Goal: Task Accomplishment & Management: Manage account settings

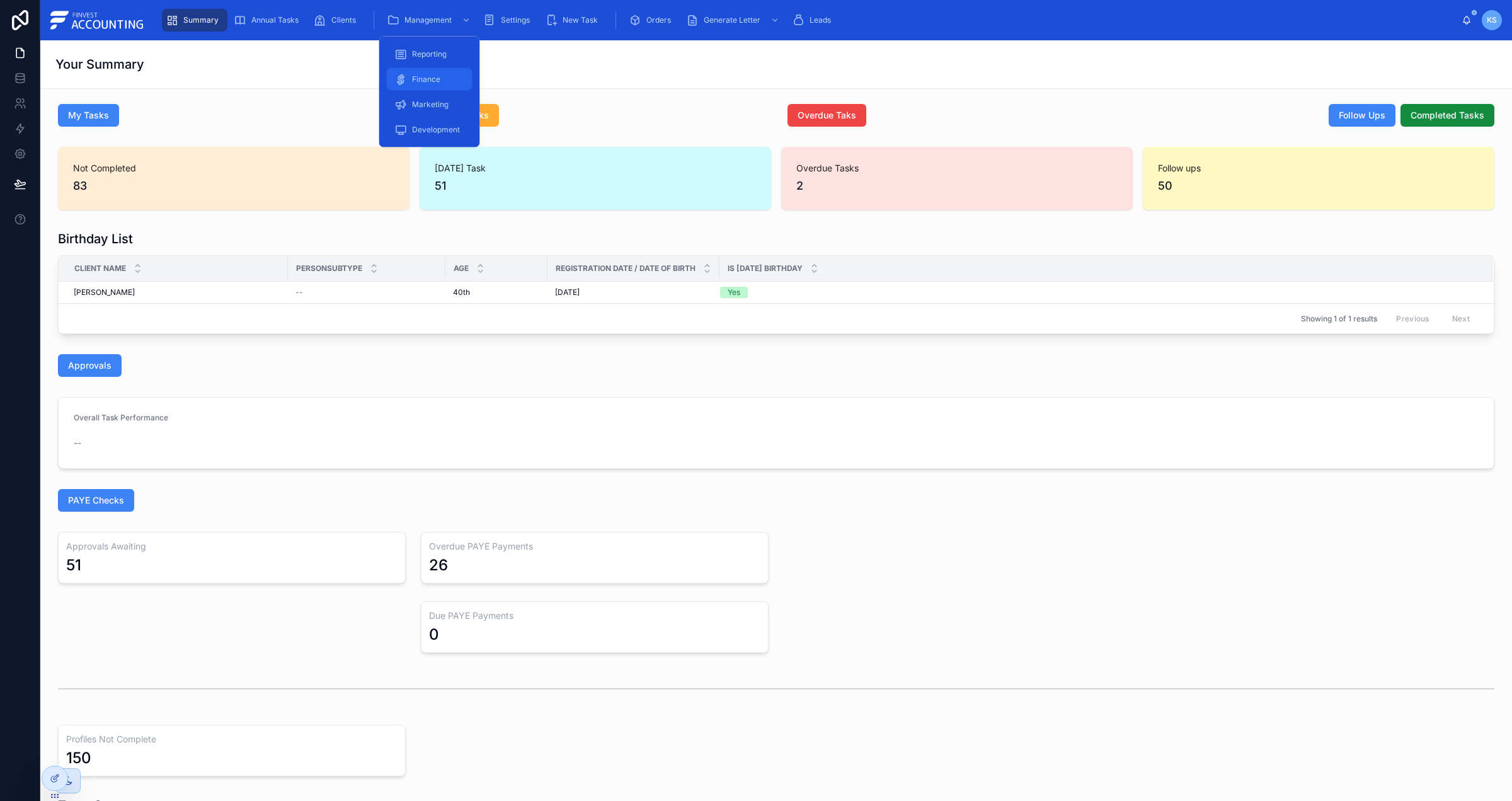
click at [437, 76] on span "Finance" at bounding box center [426, 79] width 28 height 10
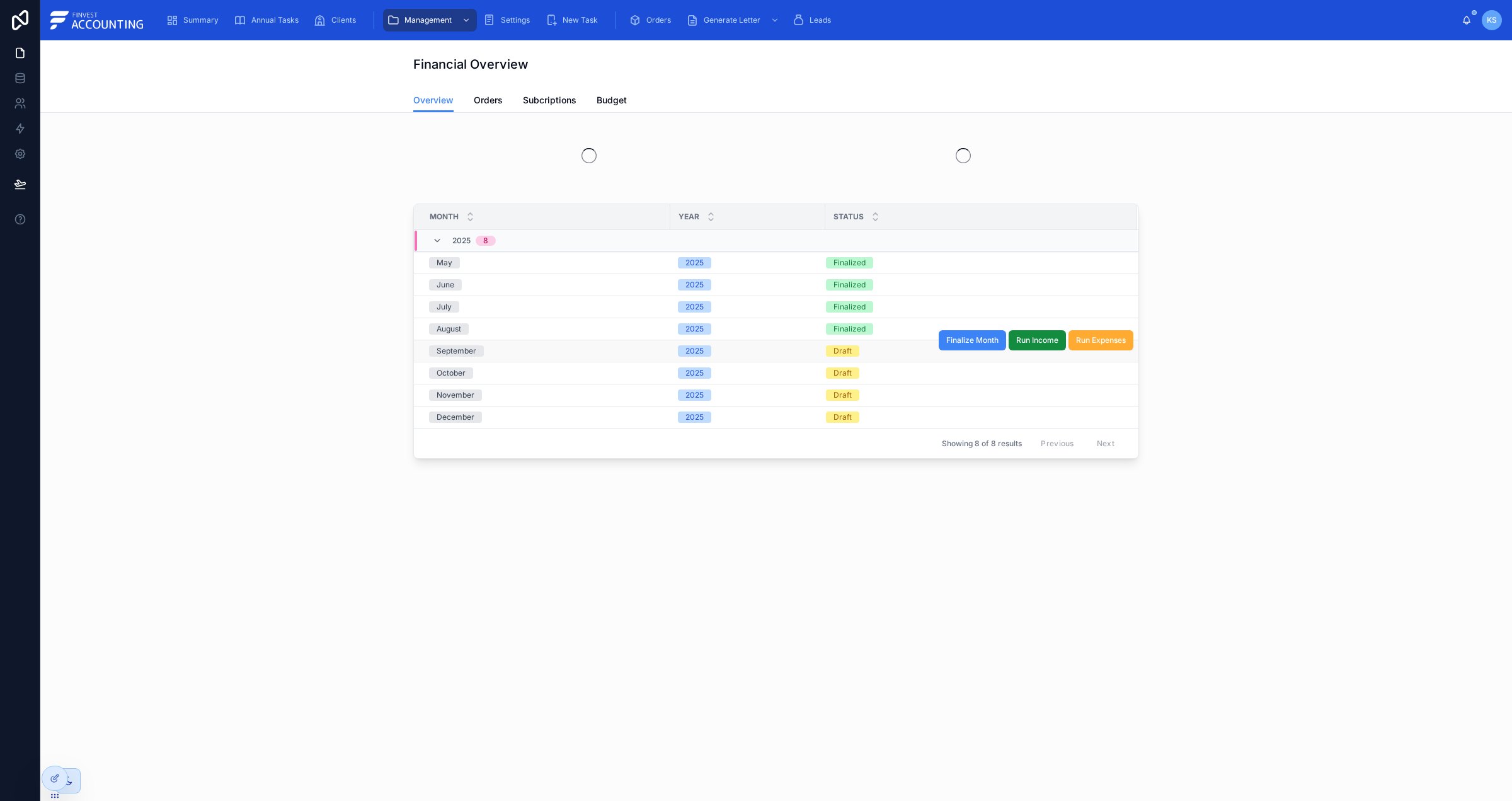
click at [643, 354] on div "September" at bounding box center [545, 351] width 234 height 11
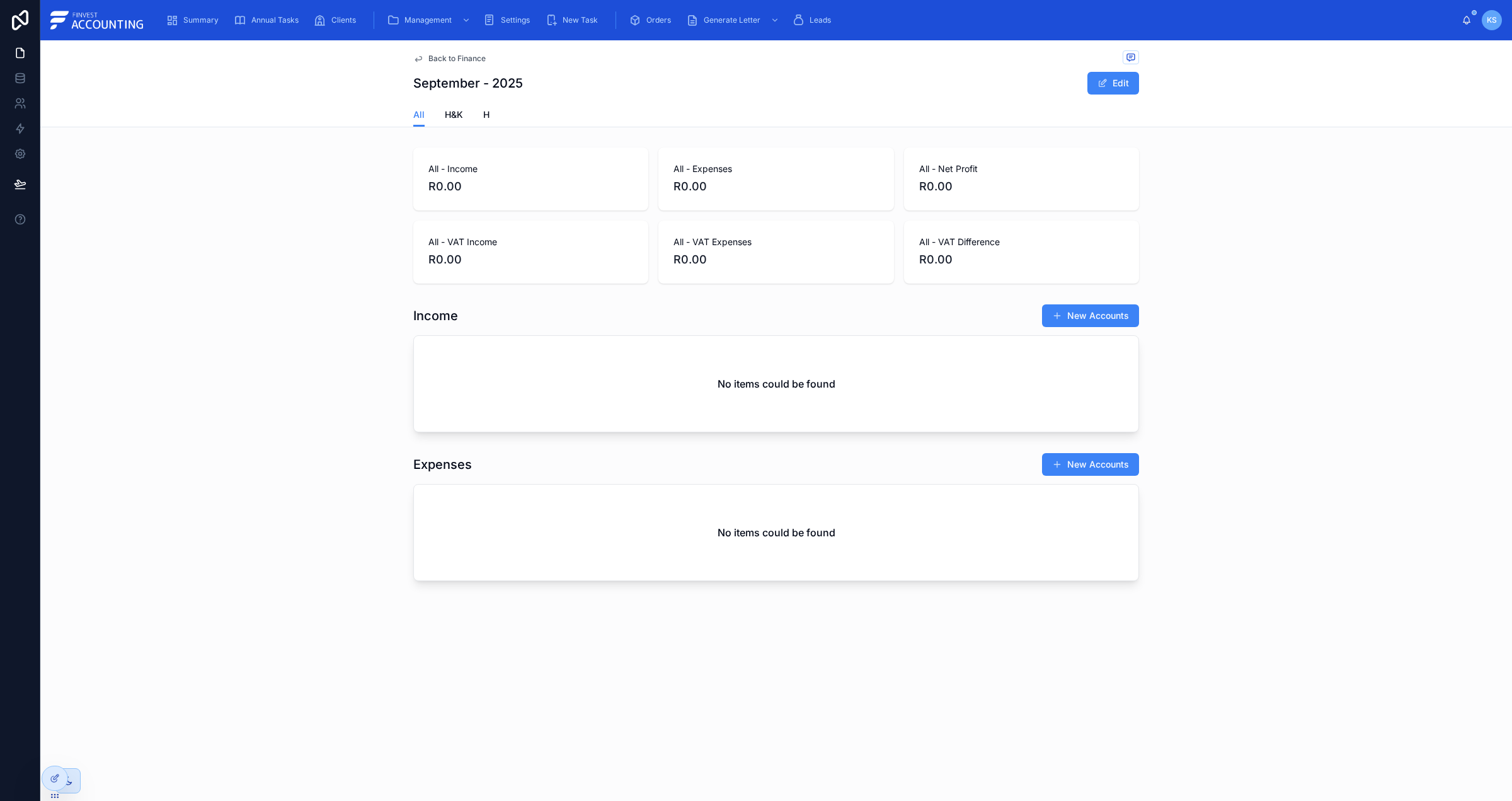
click at [443, 60] on span "Back to Finance" at bounding box center [457, 58] width 58 height 10
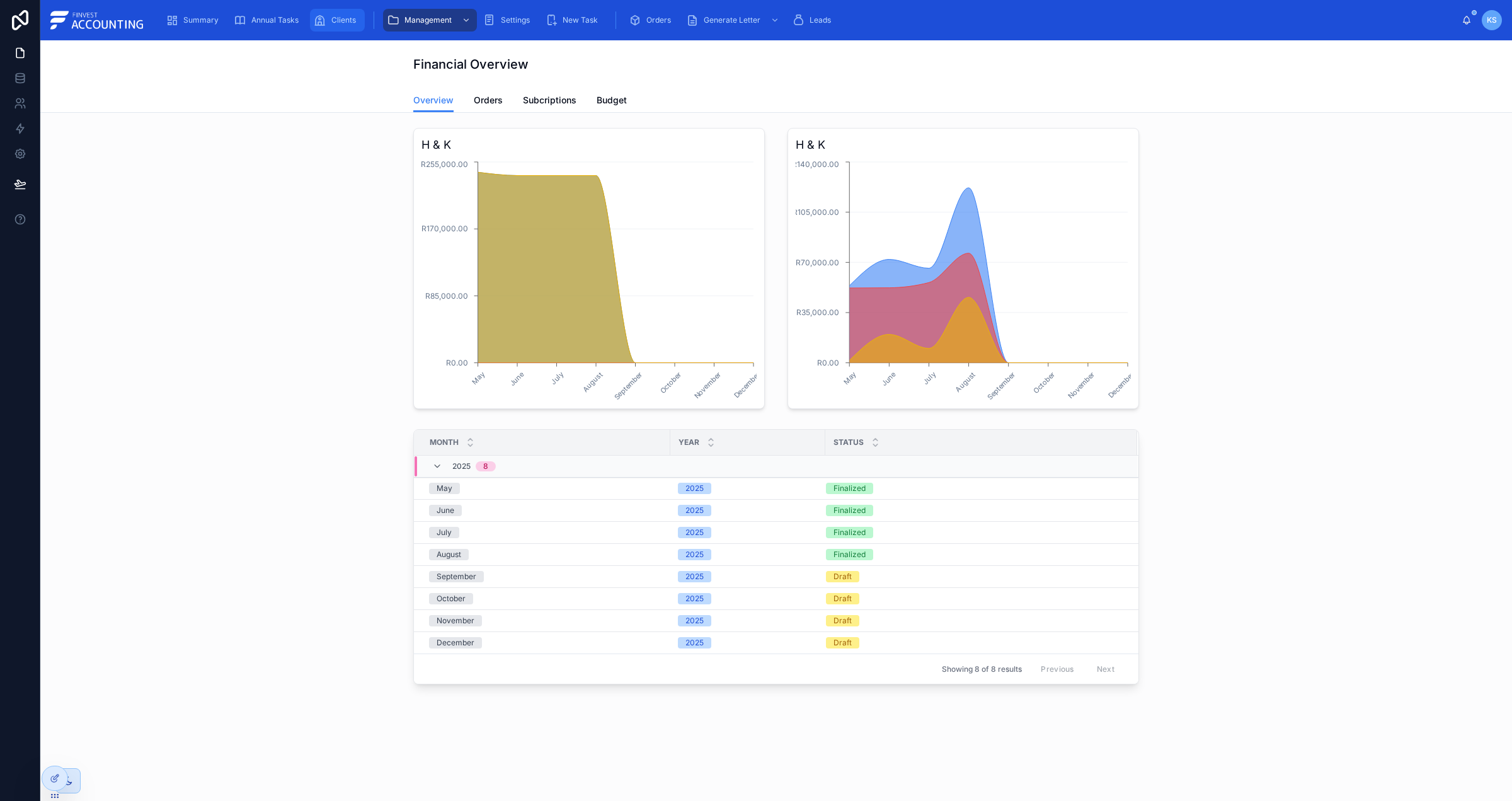
click at [322, 17] on icon "scrollable content" at bounding box center [320, 20] width 13 height 13
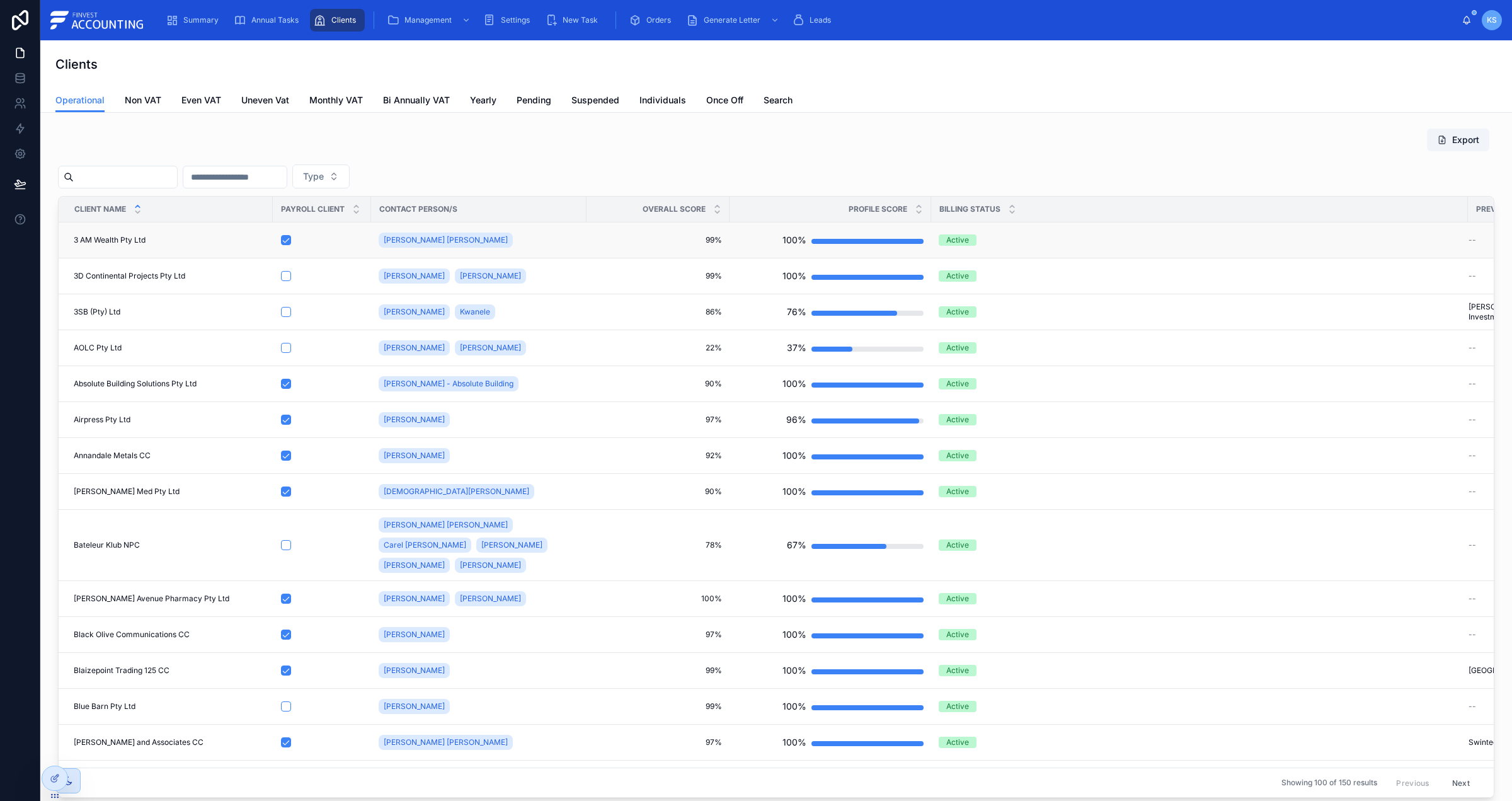
click at [221, 237] on div "3 AM Wealth Pty Ltd 3 AM Wealth Pty Ltd" at bounding box center [169, 239] width 192 height 10
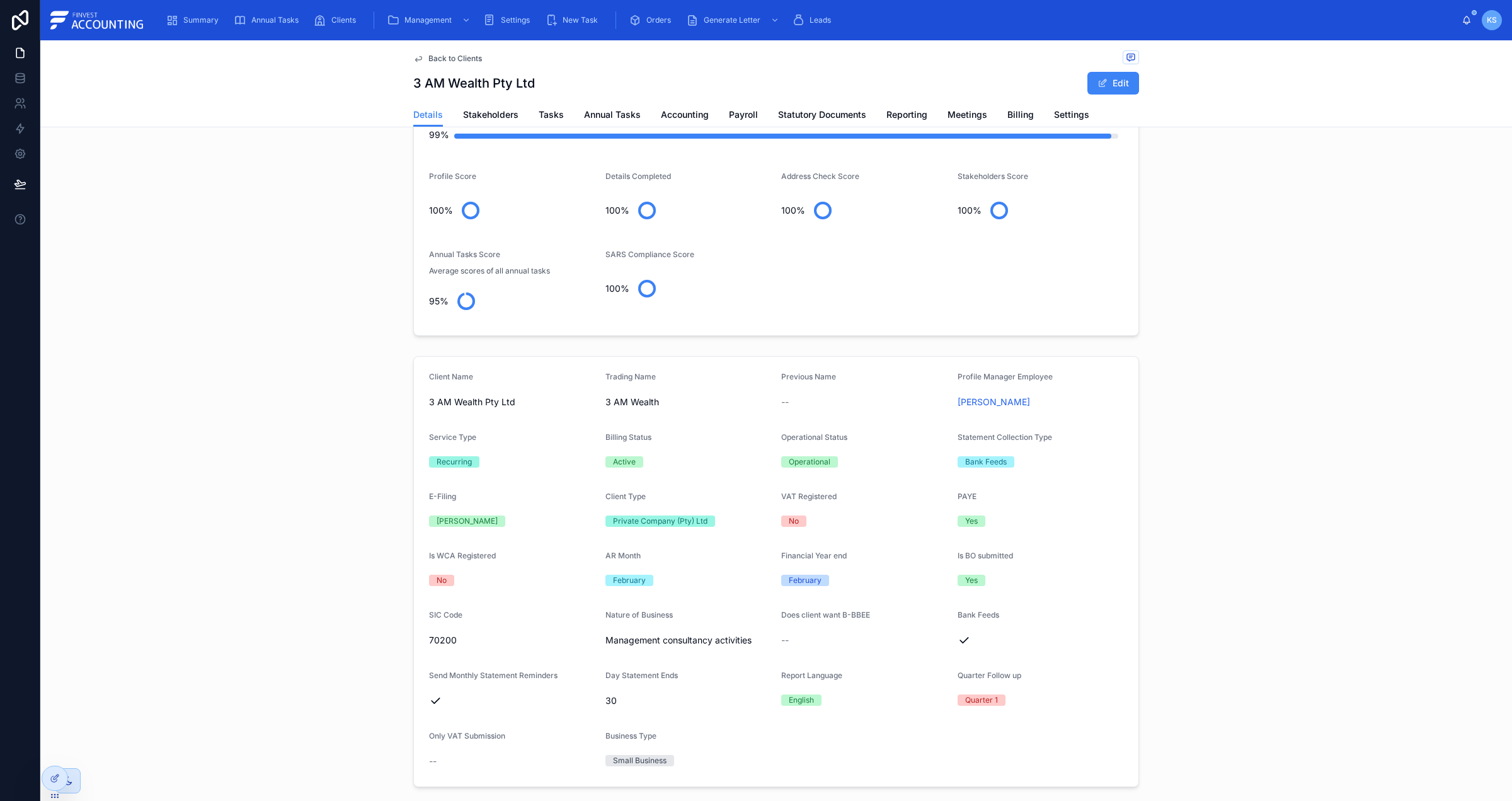
scroll to position [102, 0]
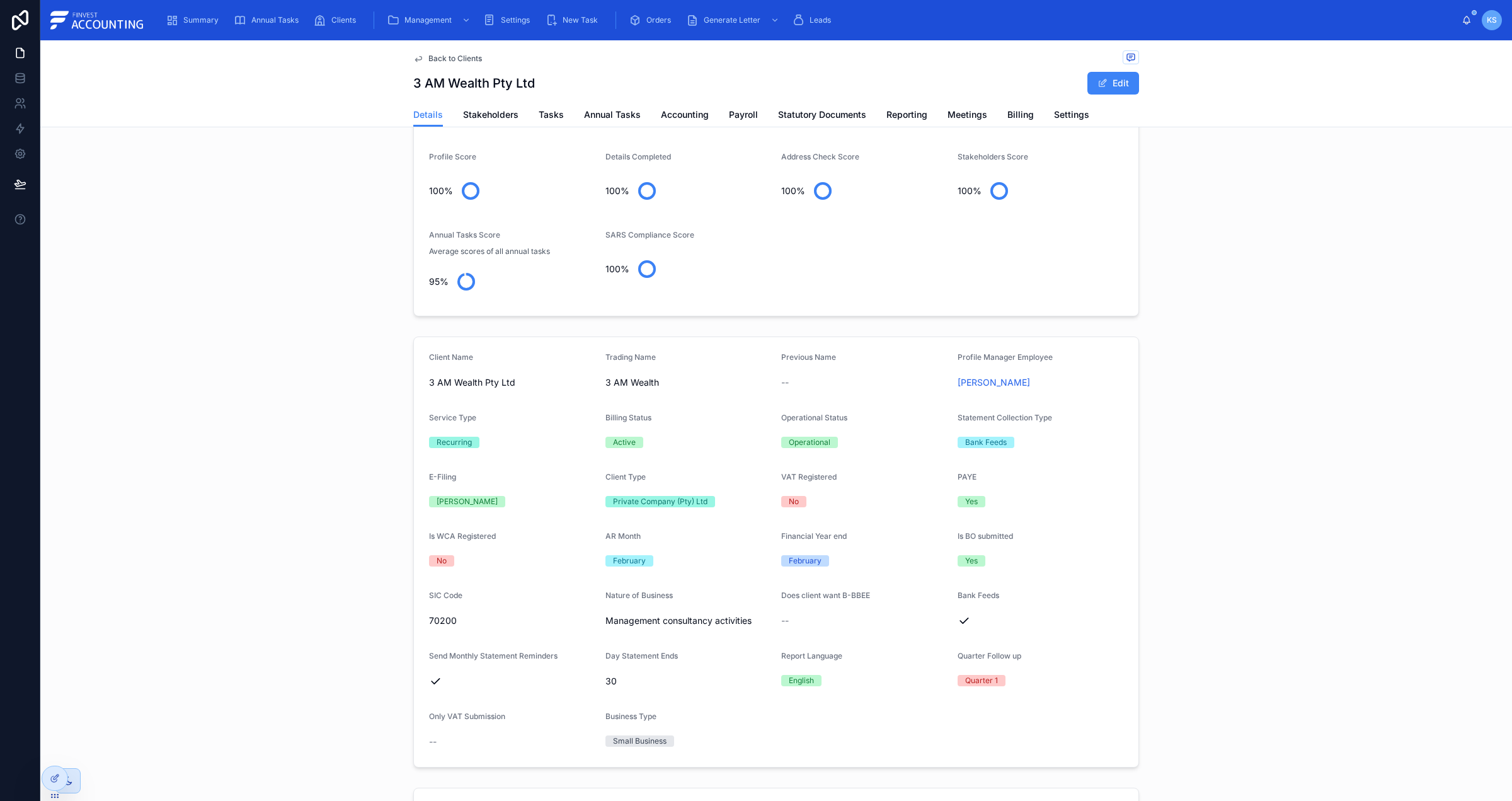
click at [475, 58] on span "Back to Clients" at bounding box center [455, 58] width 53 height 10
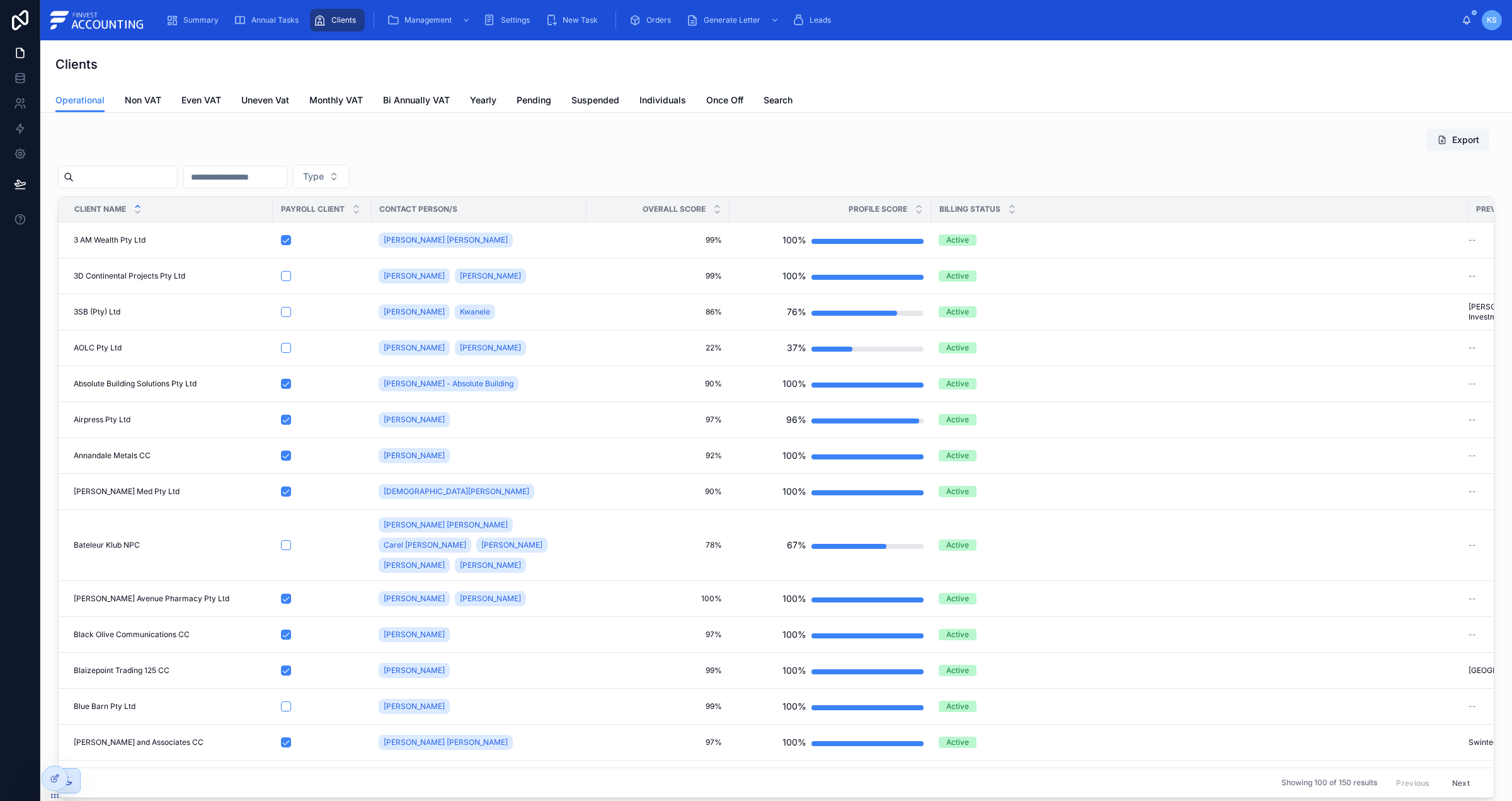
click at [132, 191] on div "Export Type Client Name Payroll Client Contact Person/s Overall Score Profile S…" at bounding box center [776, 463] width 1437 height 670
click at [134, 182] on input "text" at bounding box center [125, 177] width 104 height 17
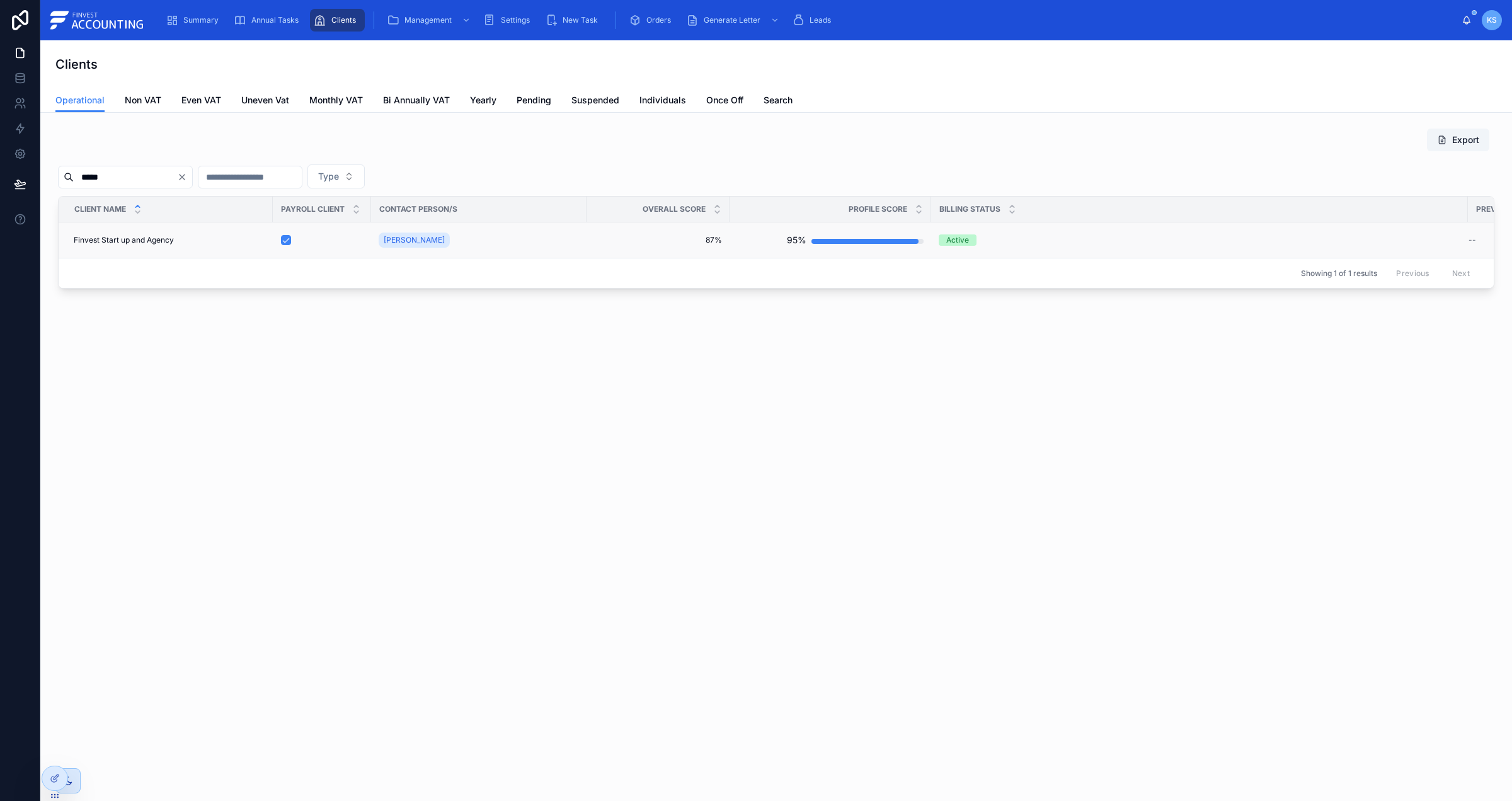
type input "*****"
click at [215, 245] on div "Finvest Start up and Agency Finvest Start up and Agency" at bounding box center [169, 239] width 192 height 10
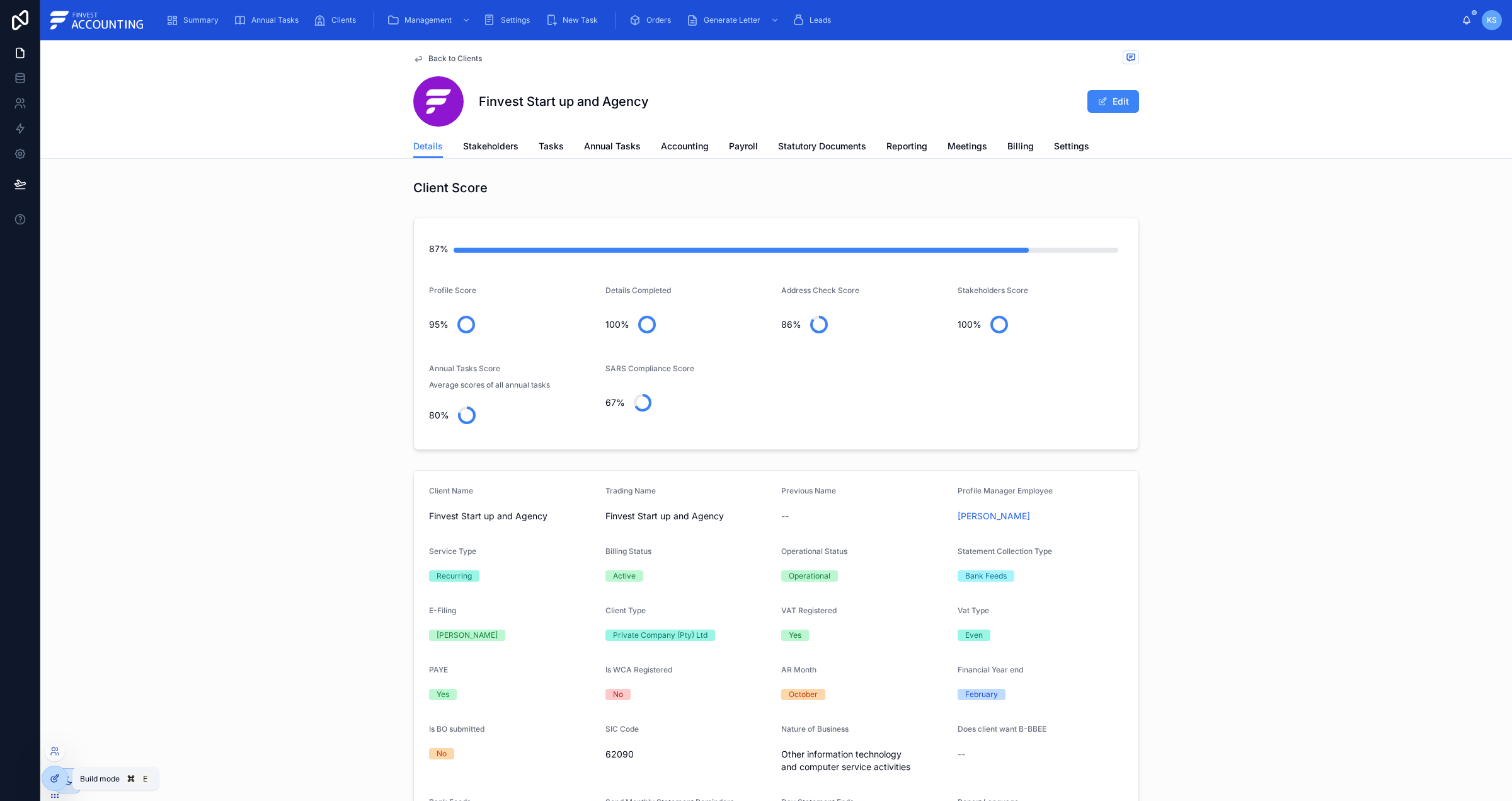
click at [49, 783] on icon at bounding box center [54, 778] width 10 height 10
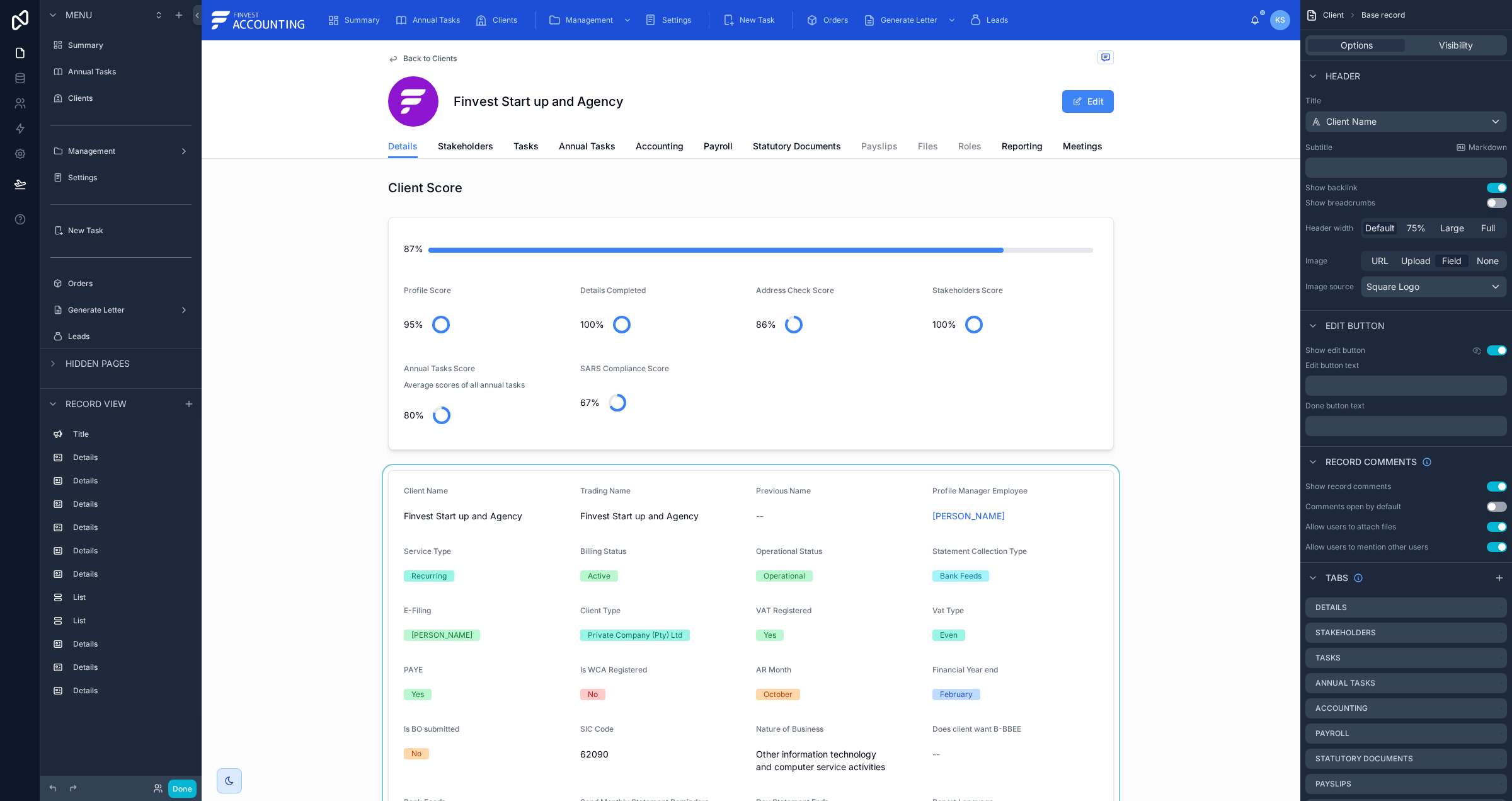
click at [570, 558] on div at bounding box center [751, 691] width 1099 height 454
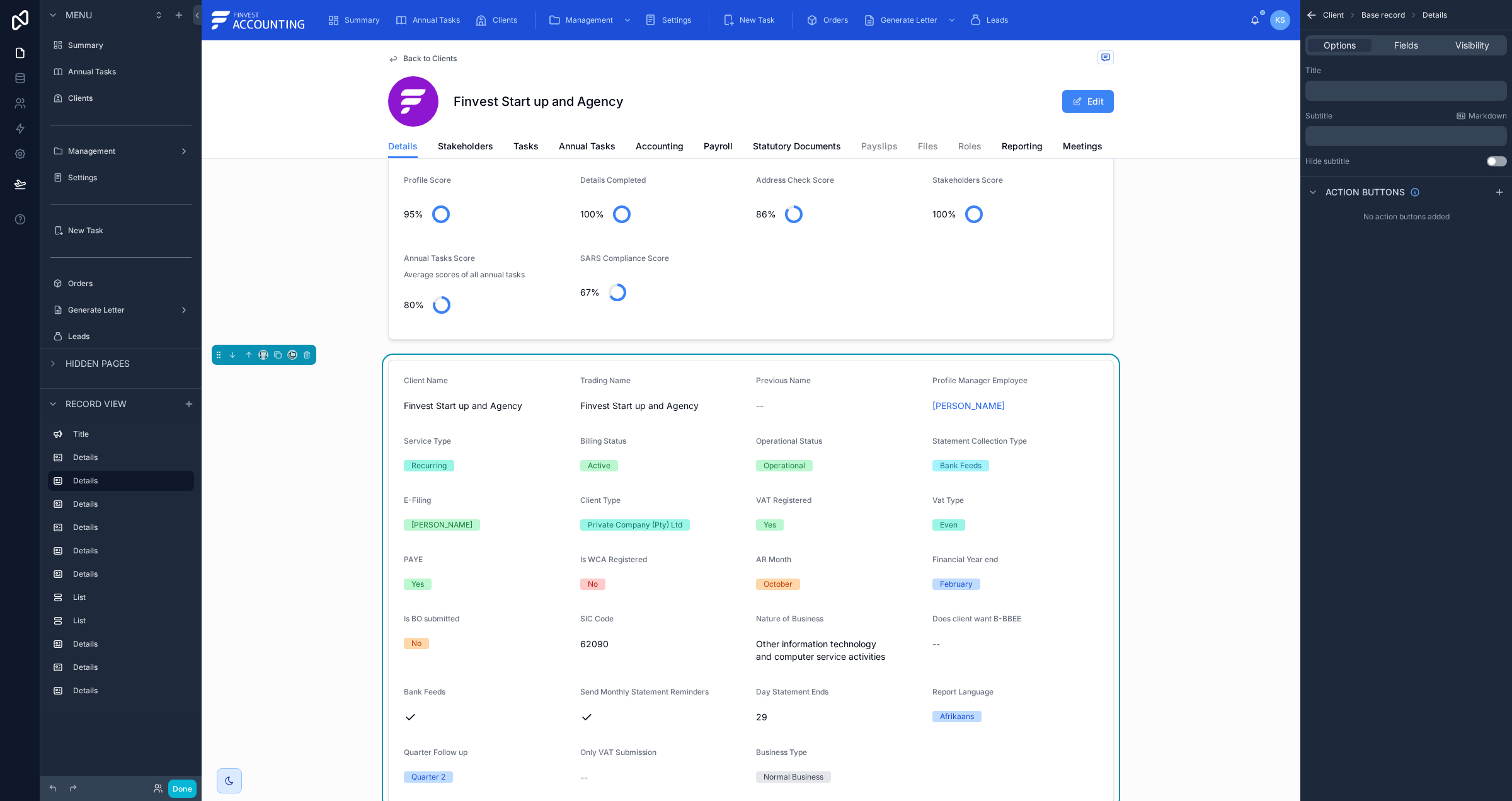
scroll to position [124, 0]
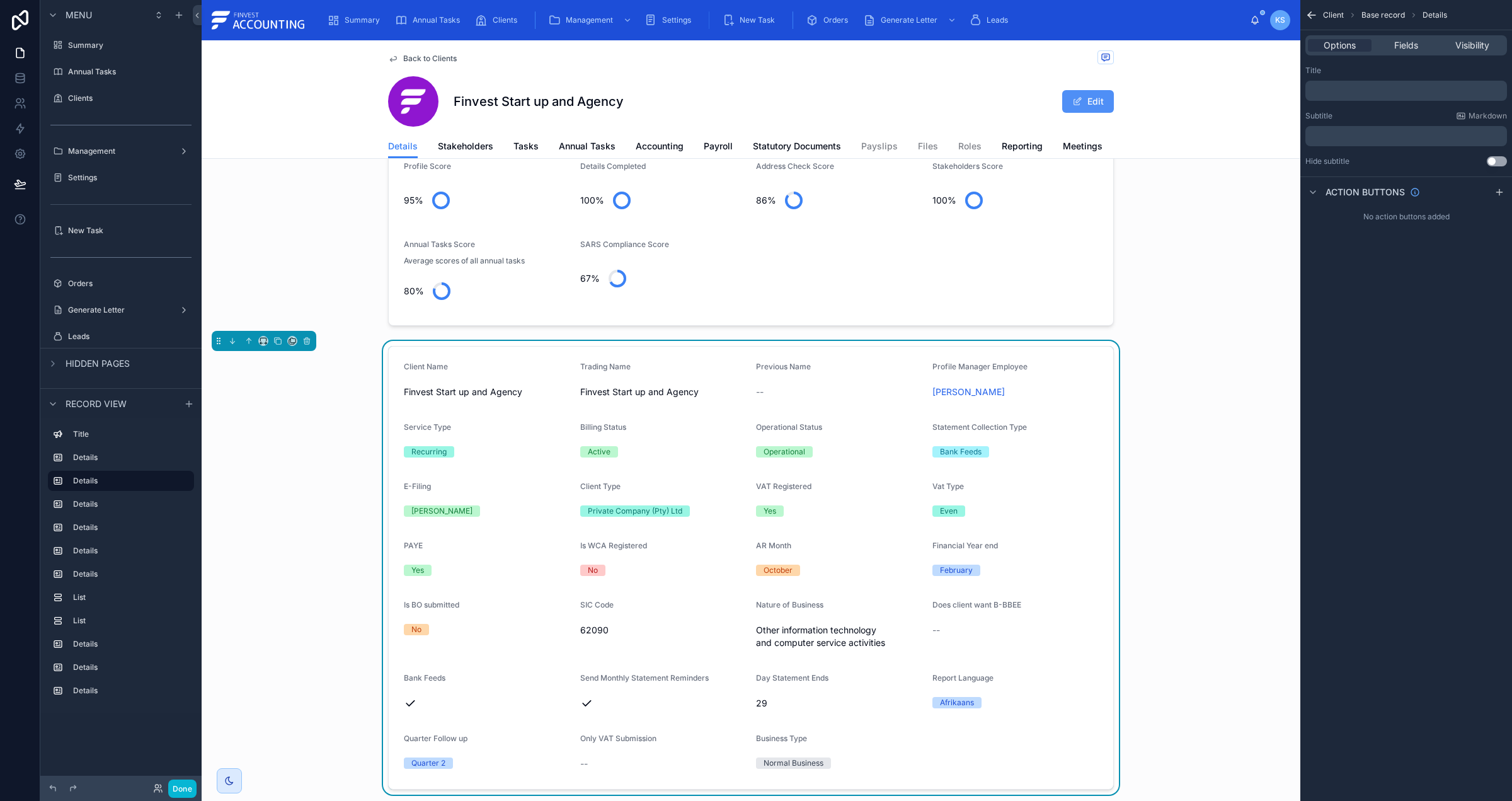
click at [1077, 102] on span at bounding box center [1077, 101] width 10 height 10
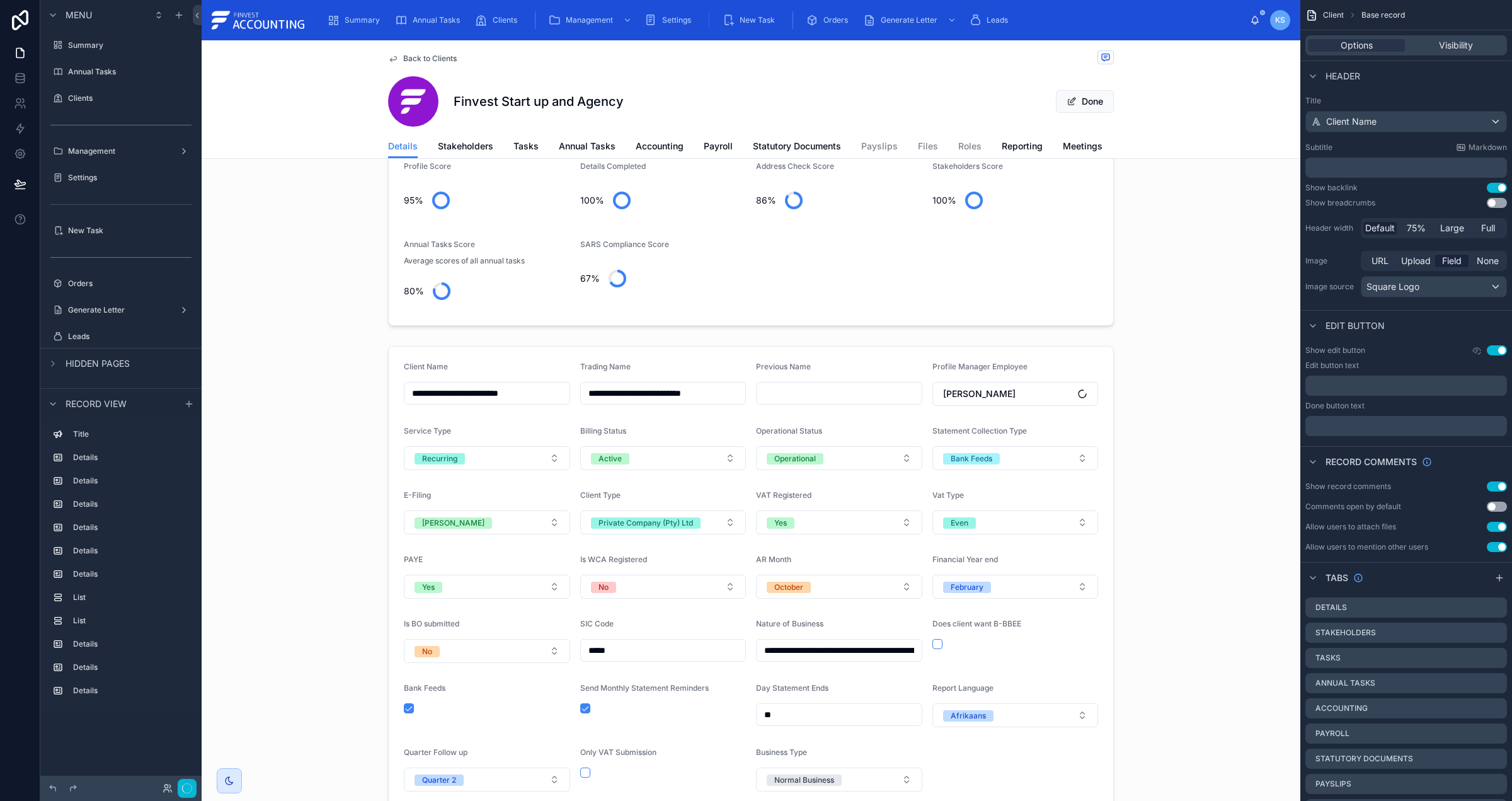
click at [520, 463] on div at bounding box center [751, 576] width 1099 height 471
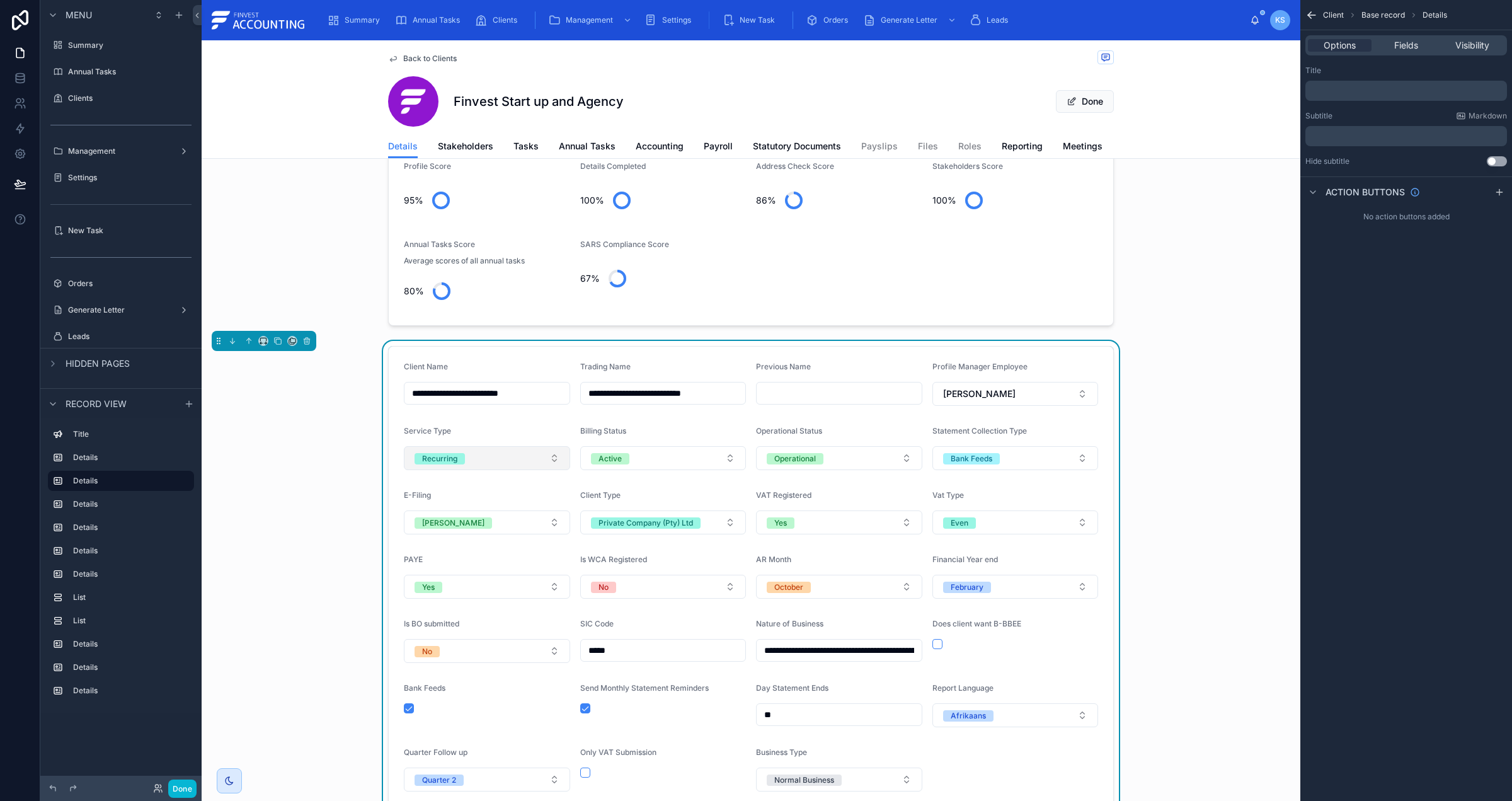
click at [523, 459] on button "Recurring" at bounding box center [488, 458] width 167 height 24
click at [483, 530] on div "Once Off" at bounding box center [487, 529] width 159 height 19
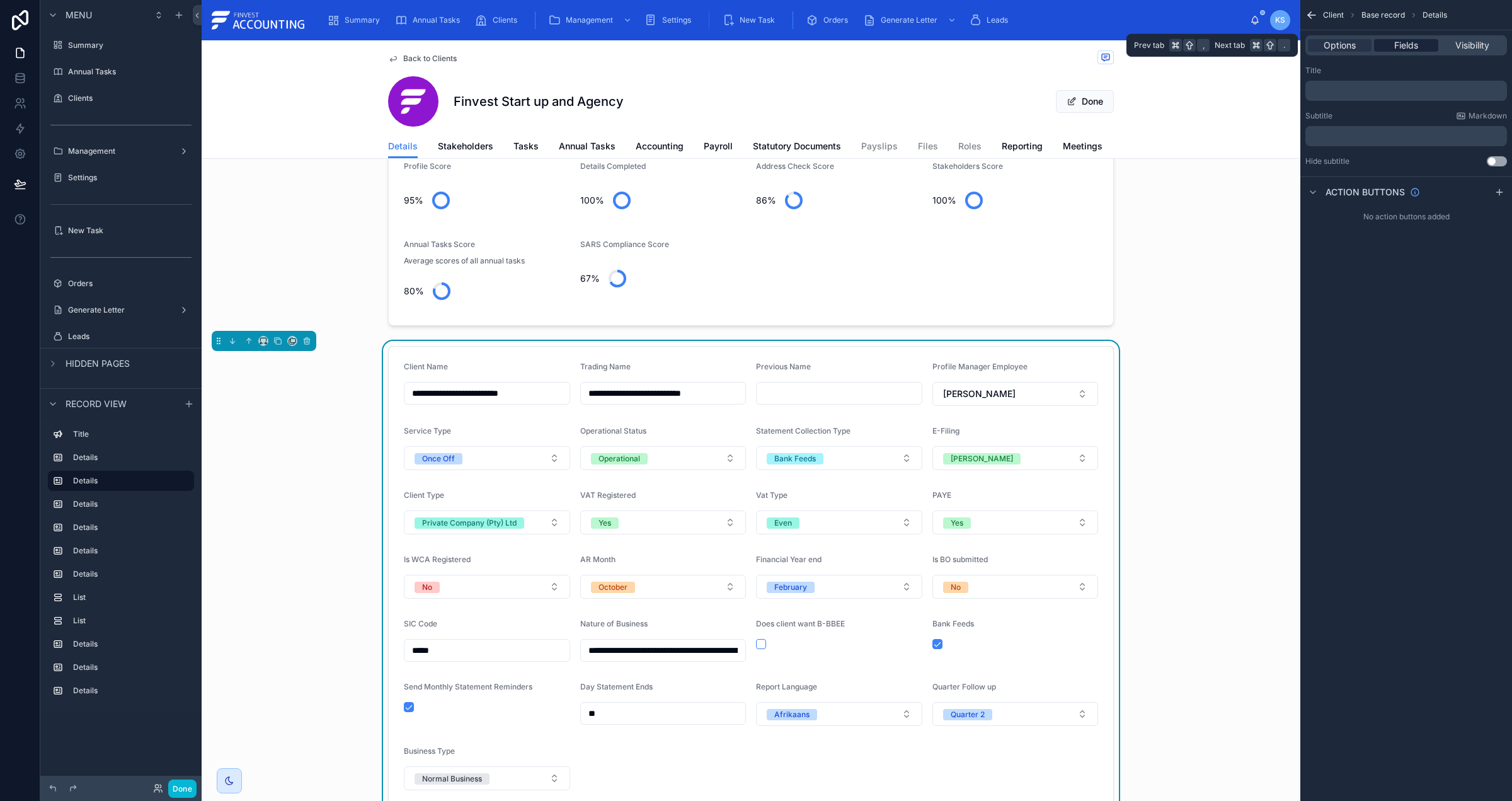
click at [1406, 47] on span "Fields" at bounding box center [1407, 46] width 24 height 13
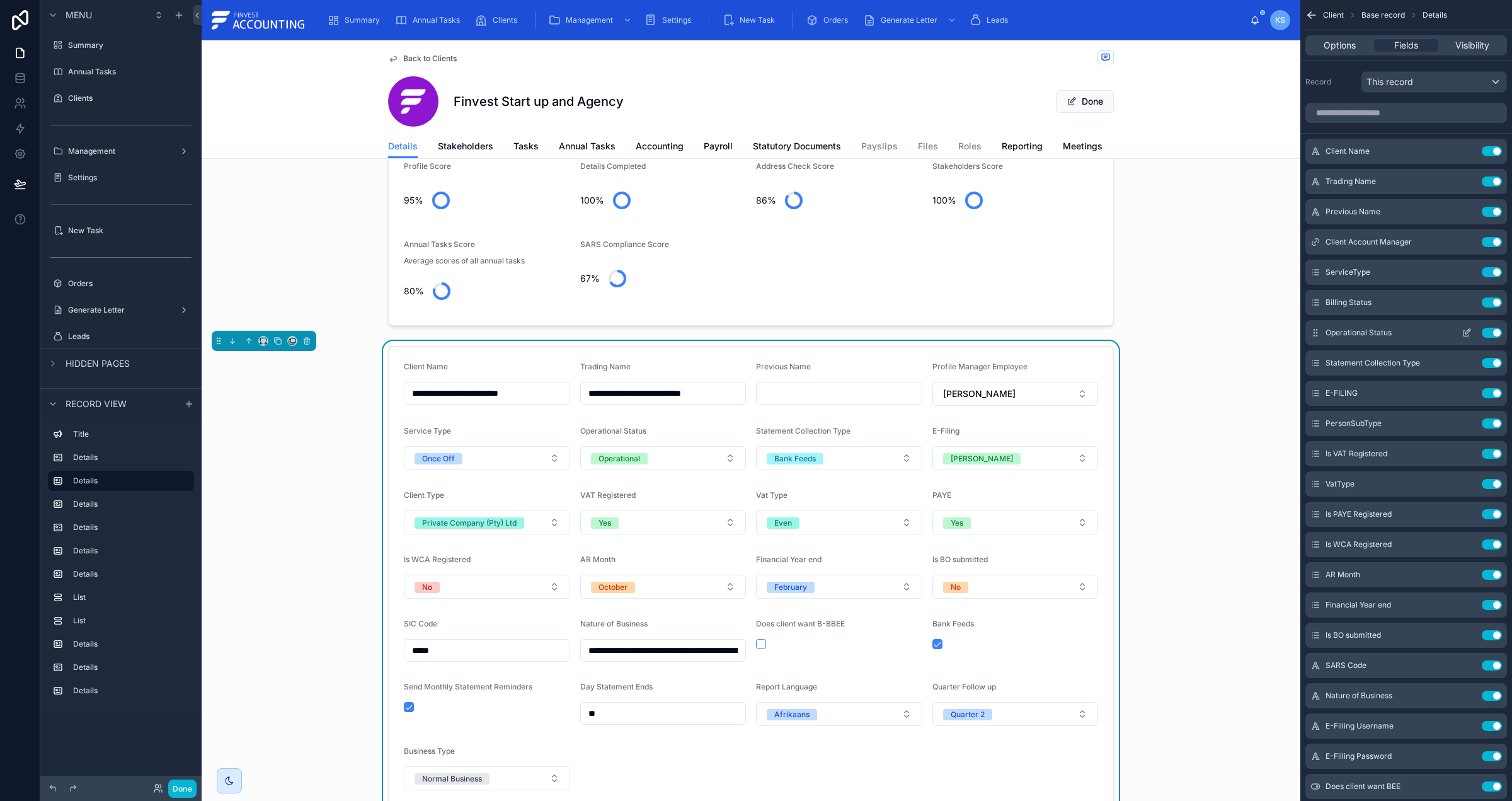
click at [1462, 331] on icon "scrollable content" at bounding box center [1466, 333] width 10 height 10
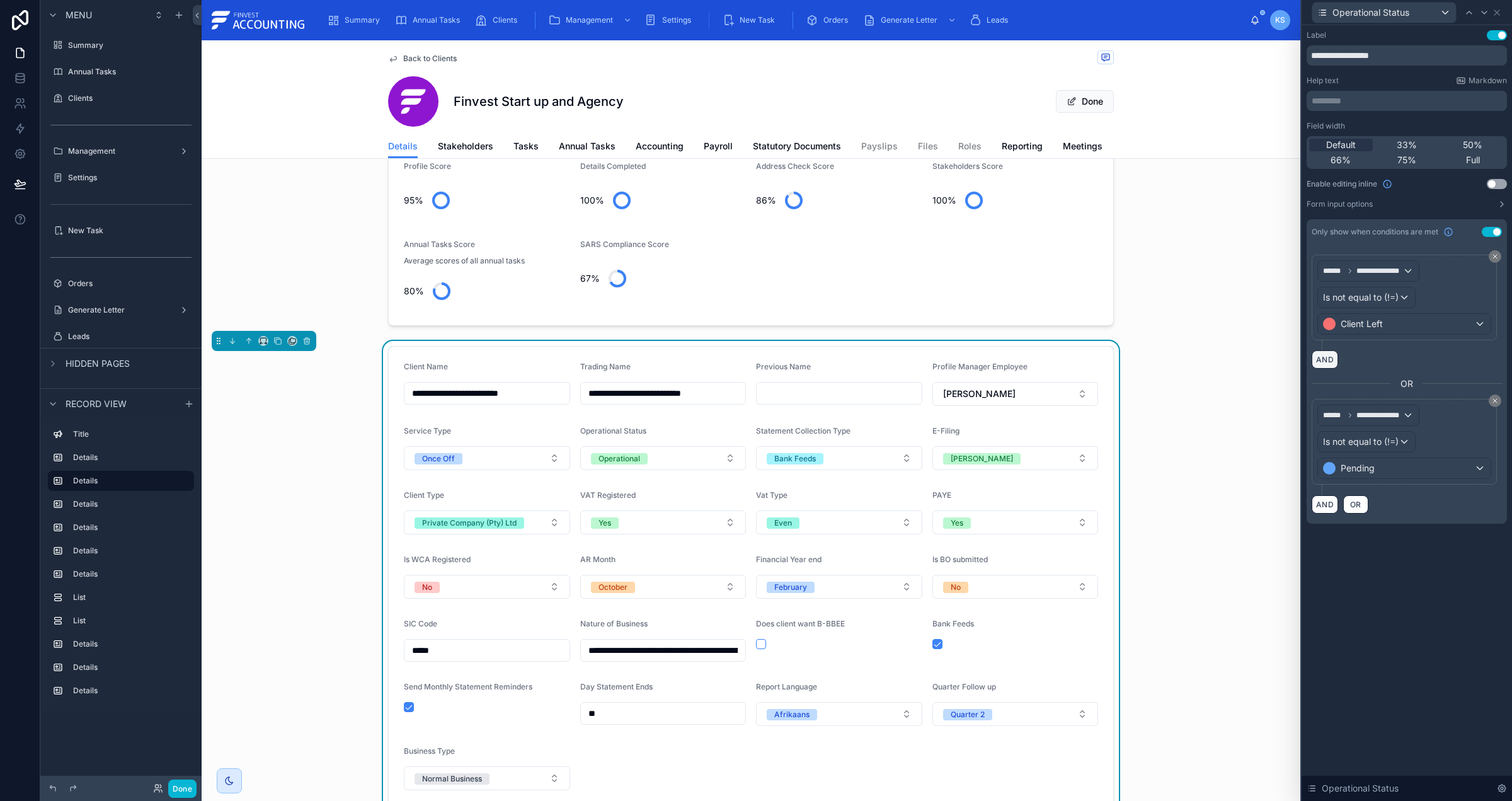
click at [1324, 358] on button "AND" at bounding box center [1325, 359] width 27 height 18
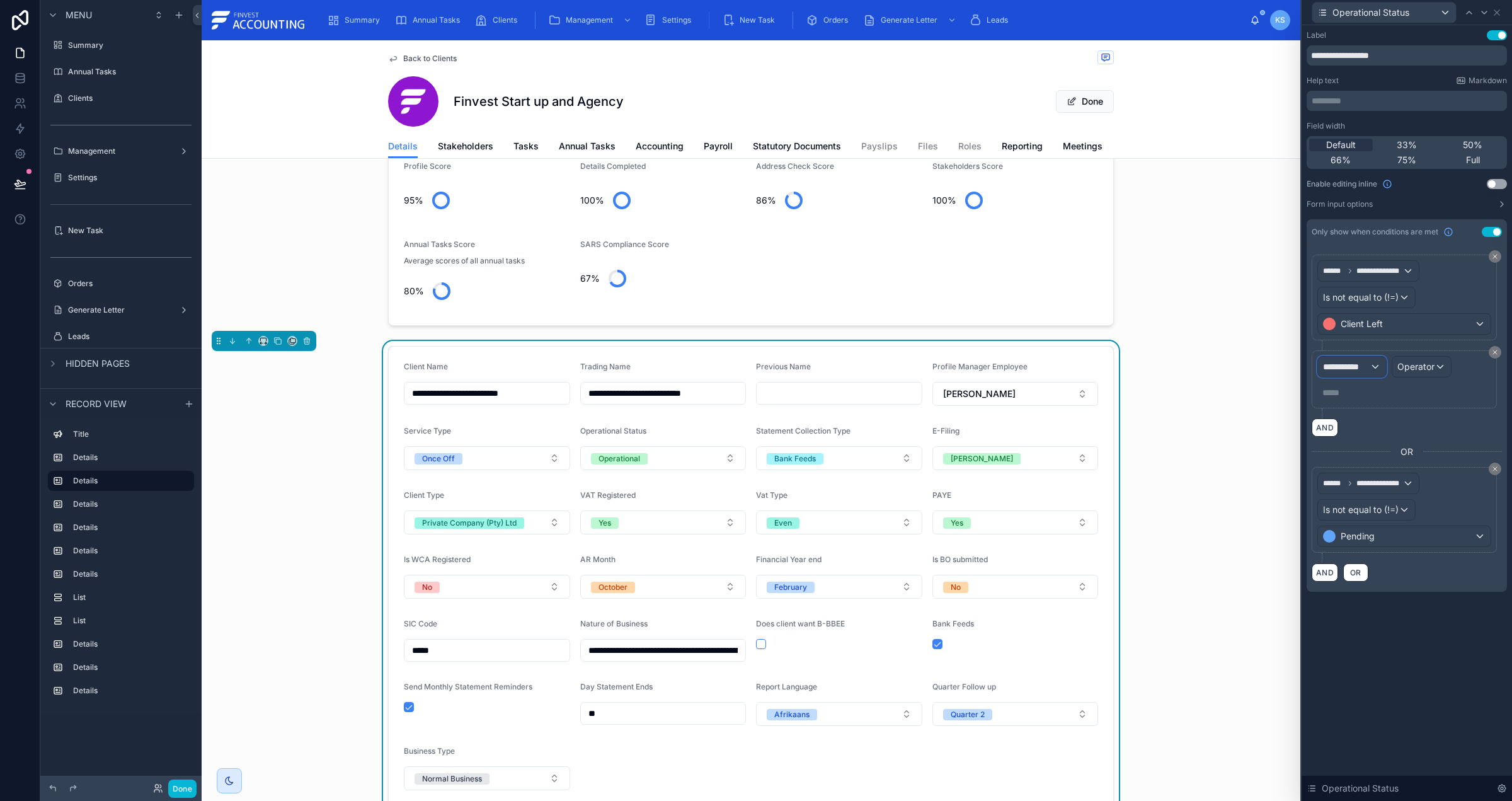
click at [1364, 367] on span "**********" at bounding box center [1346, 367] width 47 height 13
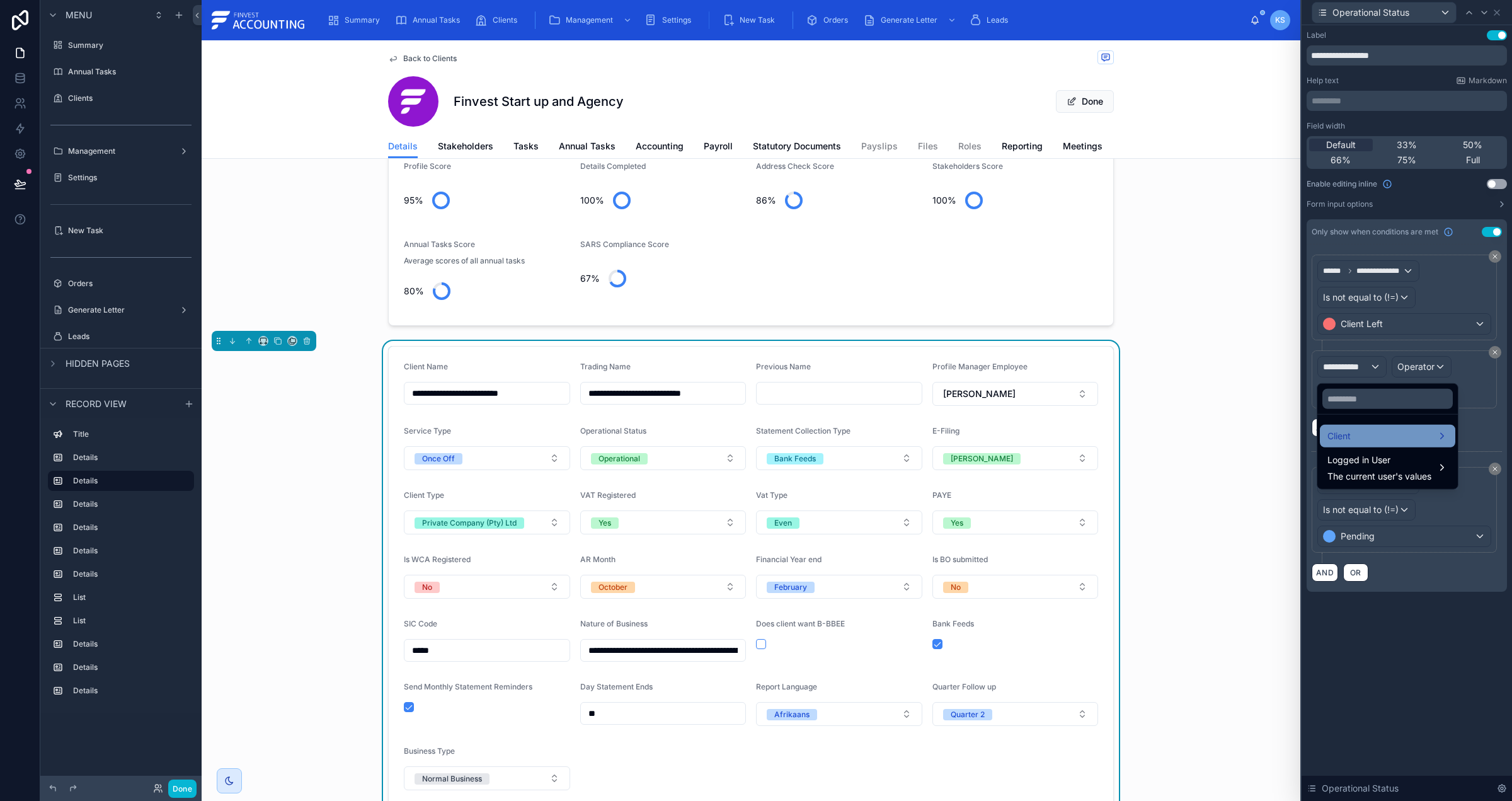
click at [1361, 435] on div "Client" at bounding box center [1387, 436] width 120 height 16
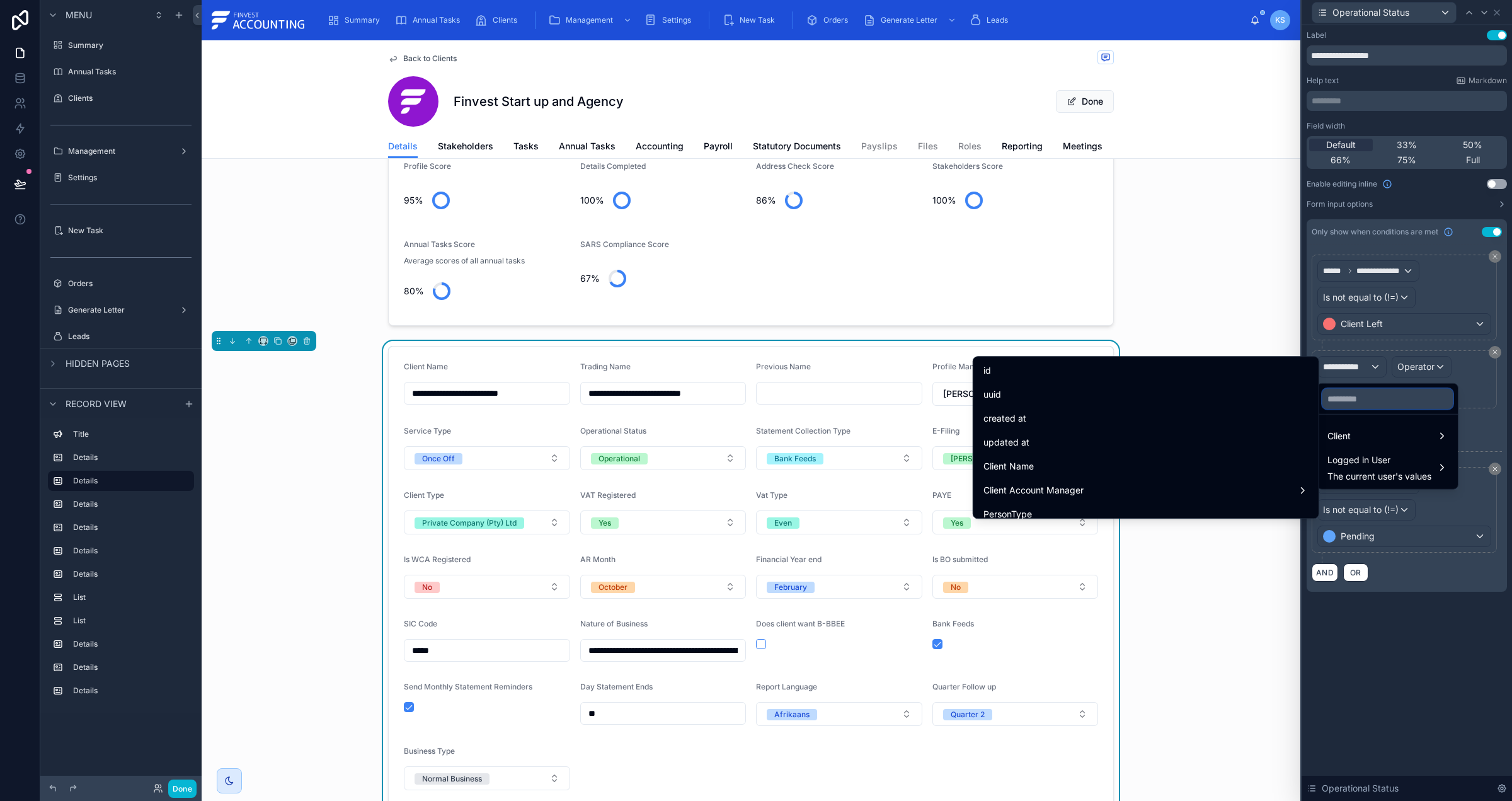
click at [1361, 398] on input "text" at bounding box center [1387, 399] width 130 height 20
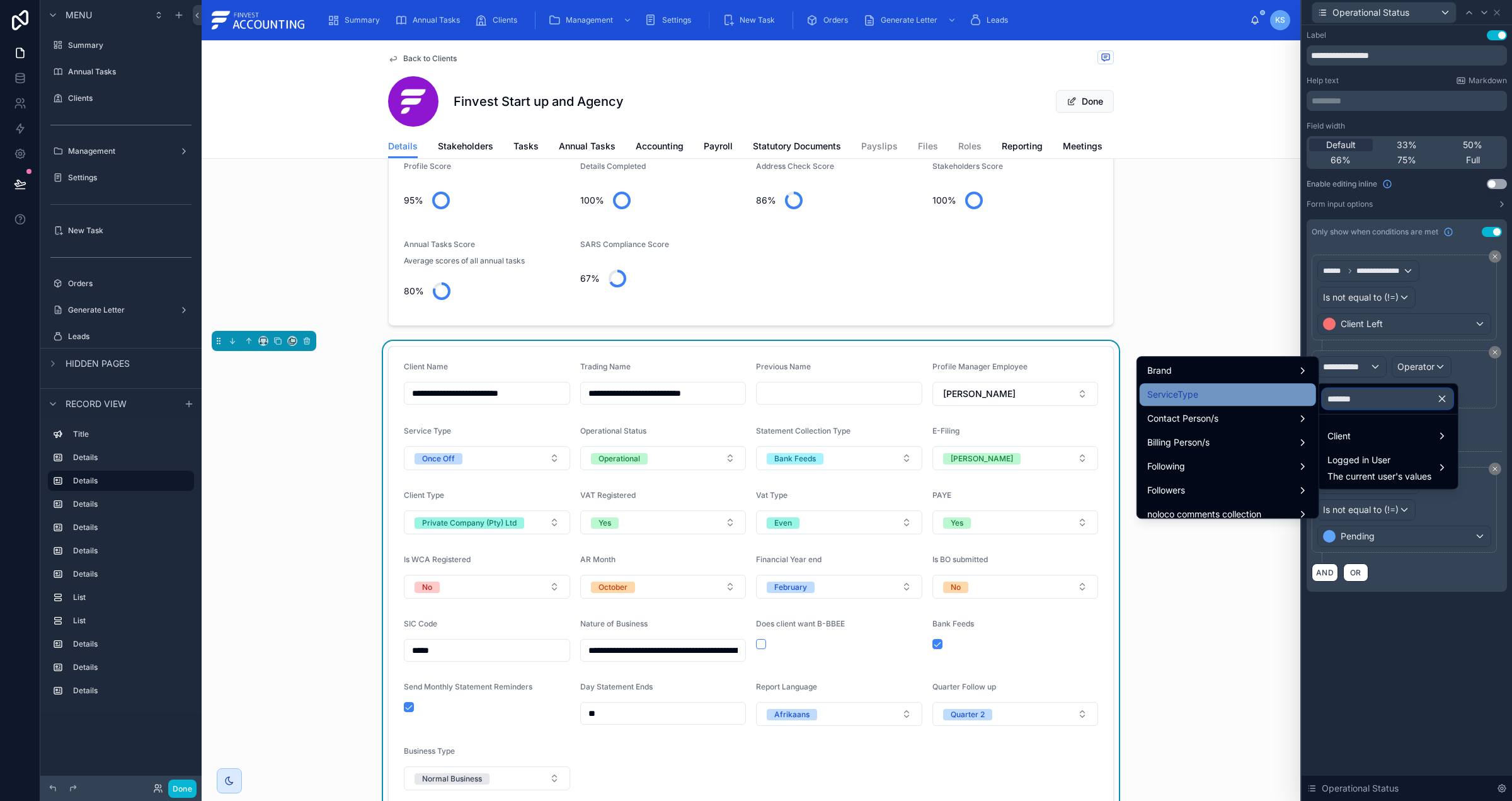
type input "*******"
drag, startPoint x: 1261, startPoint y: 395, endPoint x: 1346, endPoint y: 415, distance: 87.3
click at [1261, 395] on div "ServiceType" at bounding box center [1228, 394] width 161 height 16
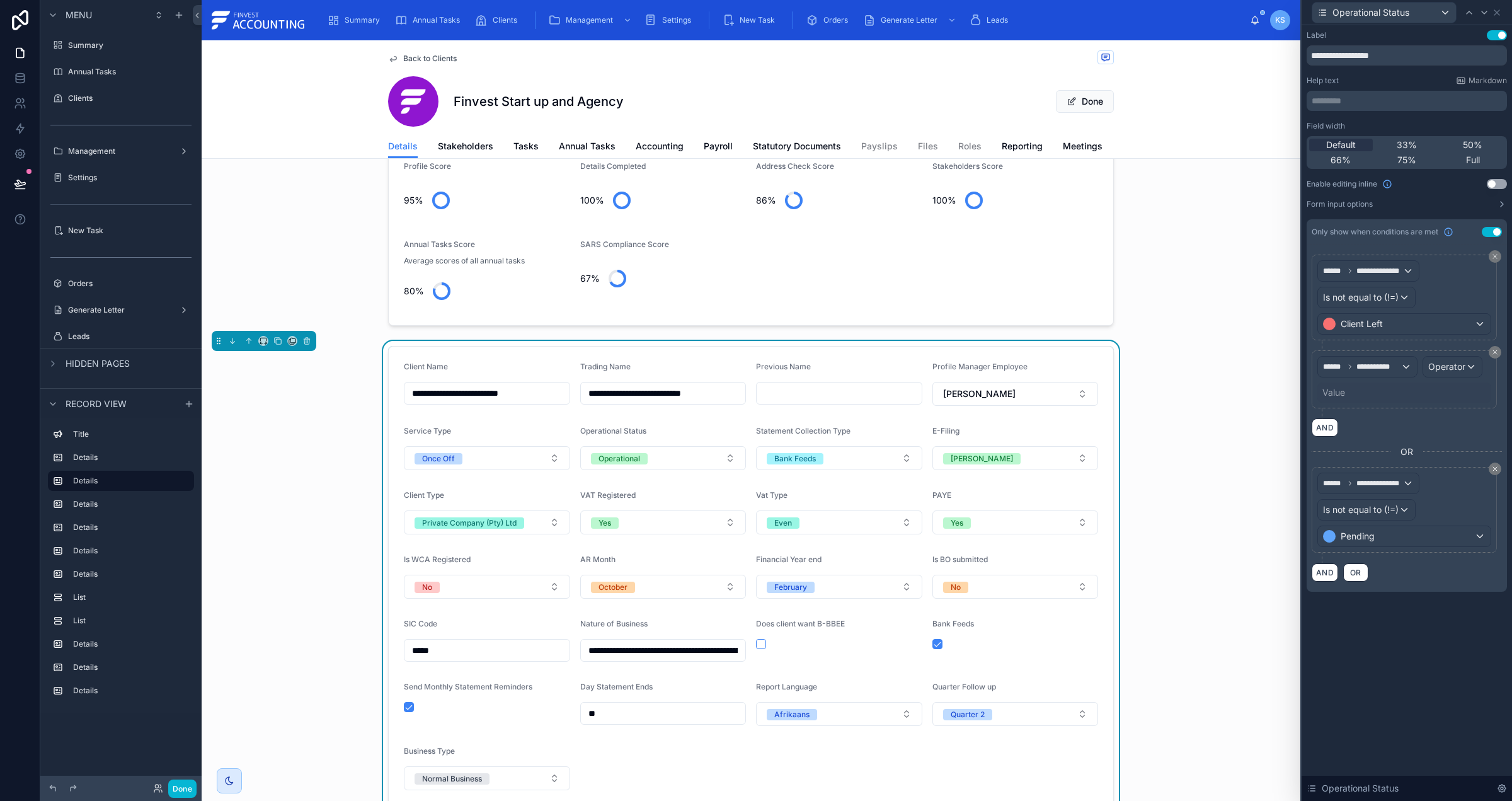
click at [1349, 395] on div "Value" at bounding box center [1405, 392] width 174 height 20
click at [1335, 396] on div "Value" at bounding box center [1333, 393] width 23 height 13
click at [1357, 392] on div "Value" at bounding box center [1405, 392] width 174 height 20
click at [1472, 368] on div "Operator" at bounding box center [1452, 367] width 59 height 20
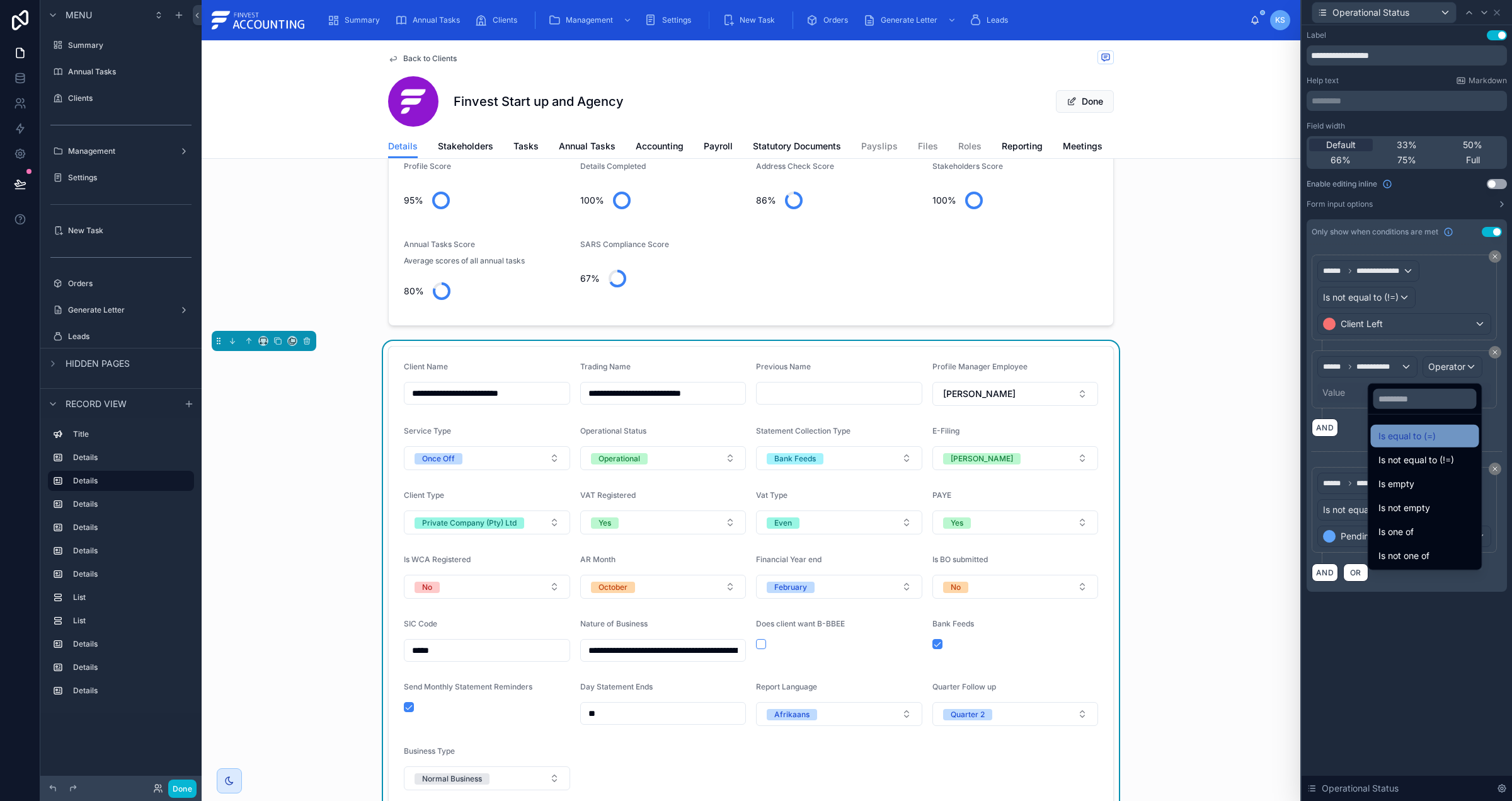
click at [1444, 426] on div "Is equal to (=)" at bounding box center [1425, 435] width 108 height 23
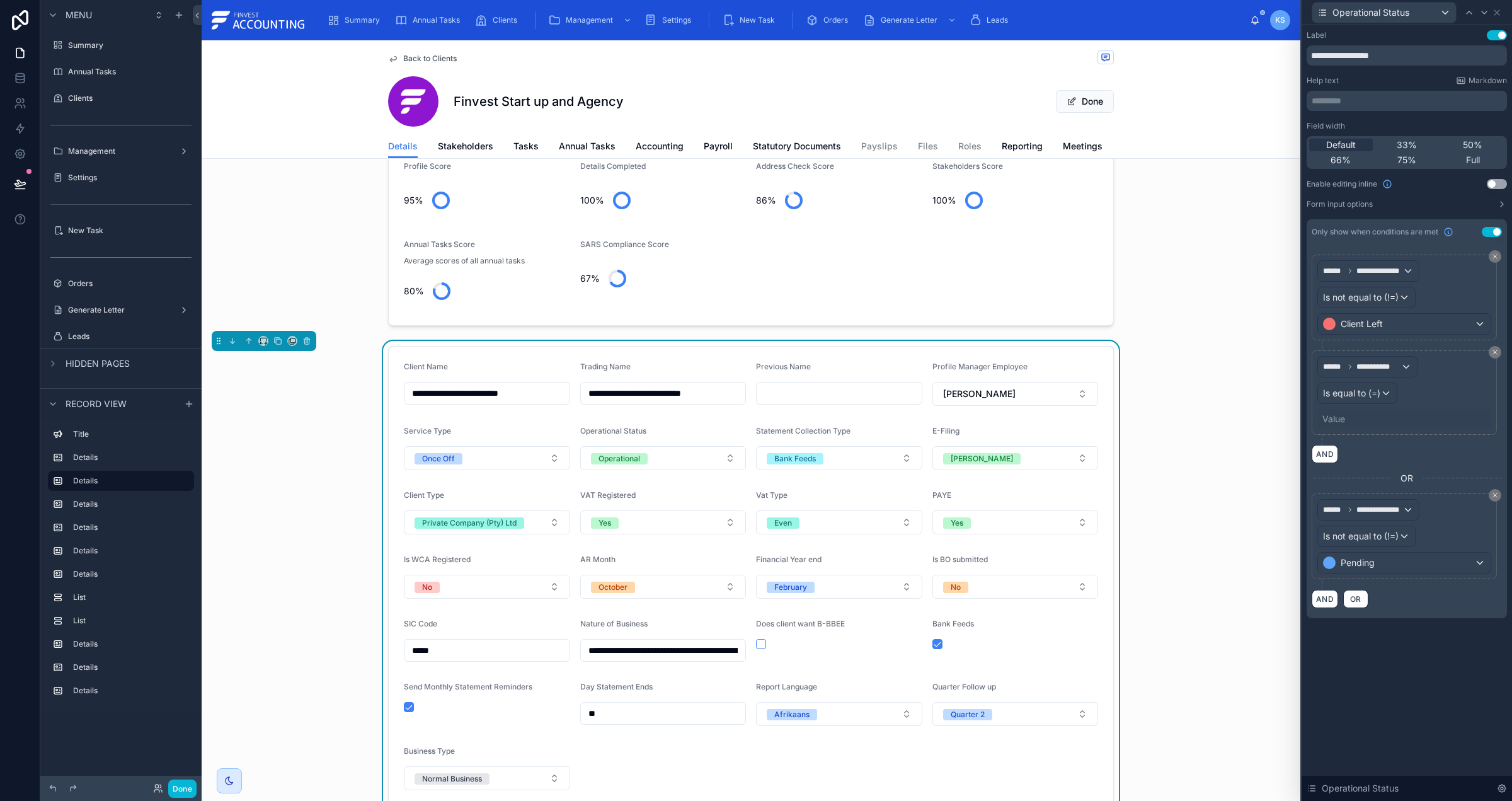
click at [1339, 422] on div "Value" at bounding box center [1333, 419] width 23 height 13
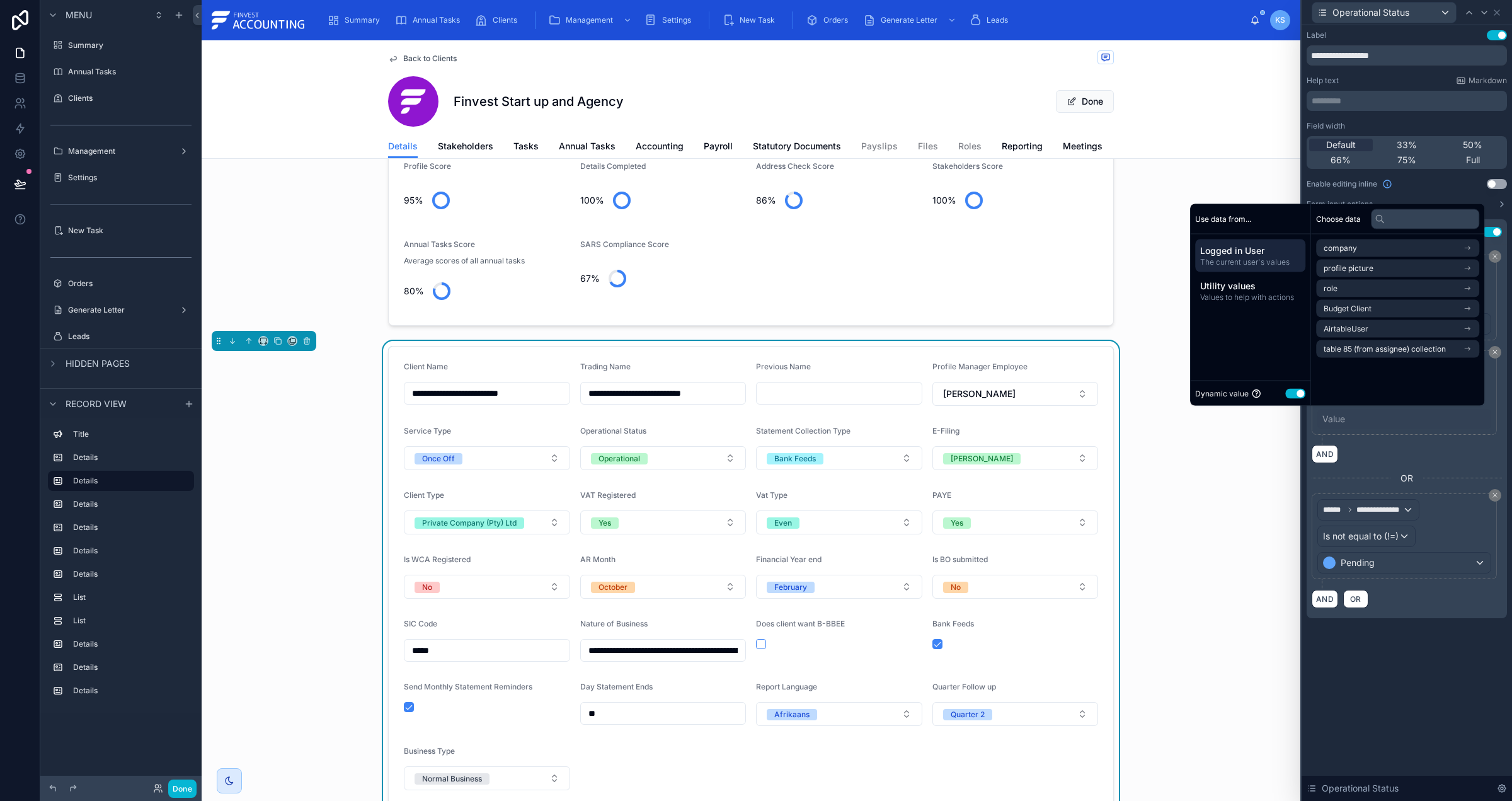
click at [1287, 392] on button "Use setting" at bounding box center [1296, 393] width 20 height 10
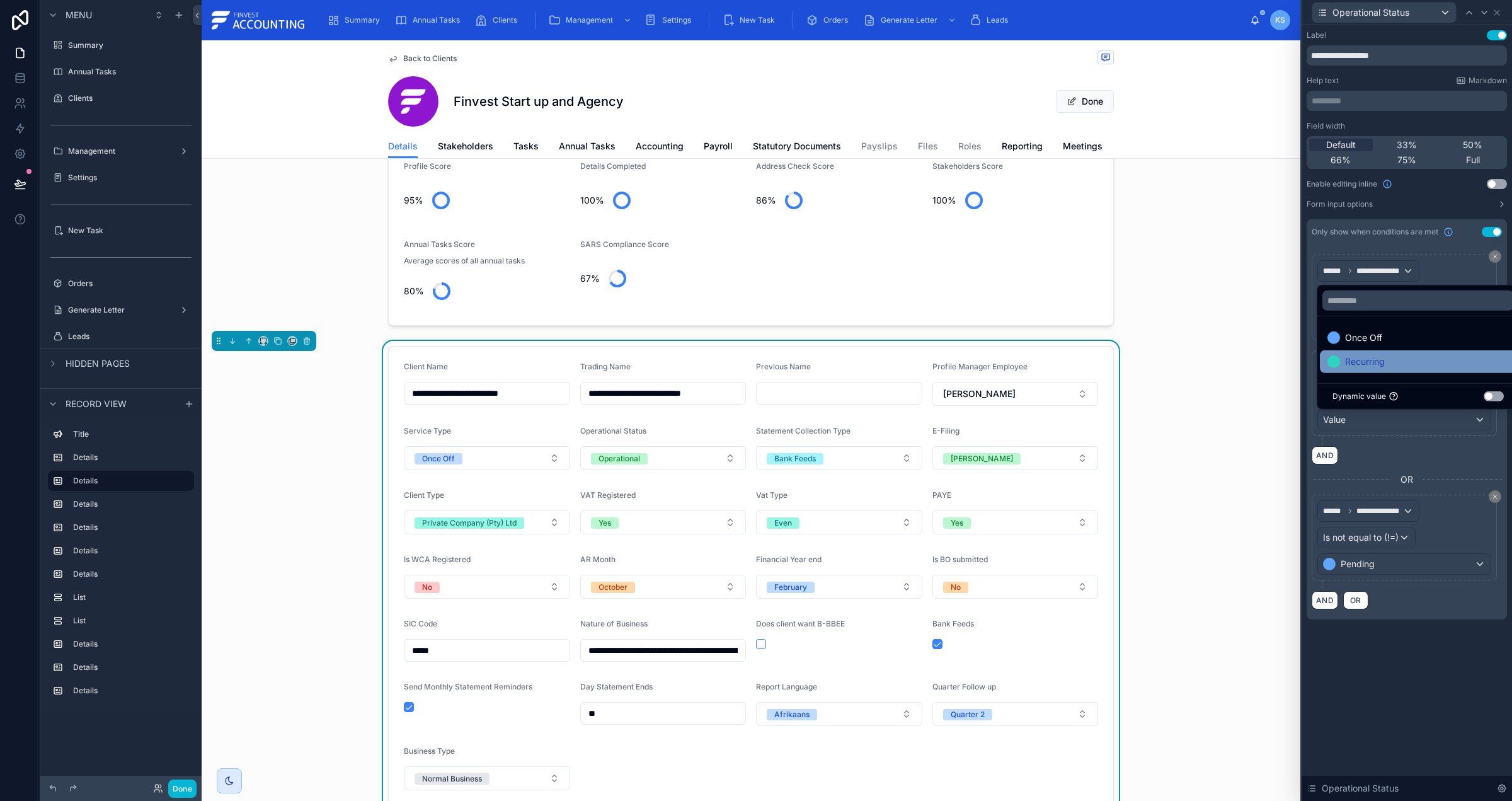
click at [1367, 355] on span "Recurring" at bounding box center [1364, 361] width 39 height 16
click at [1324, 605] on button "AND" at bounding box center [1325, 600] width 27 height 18
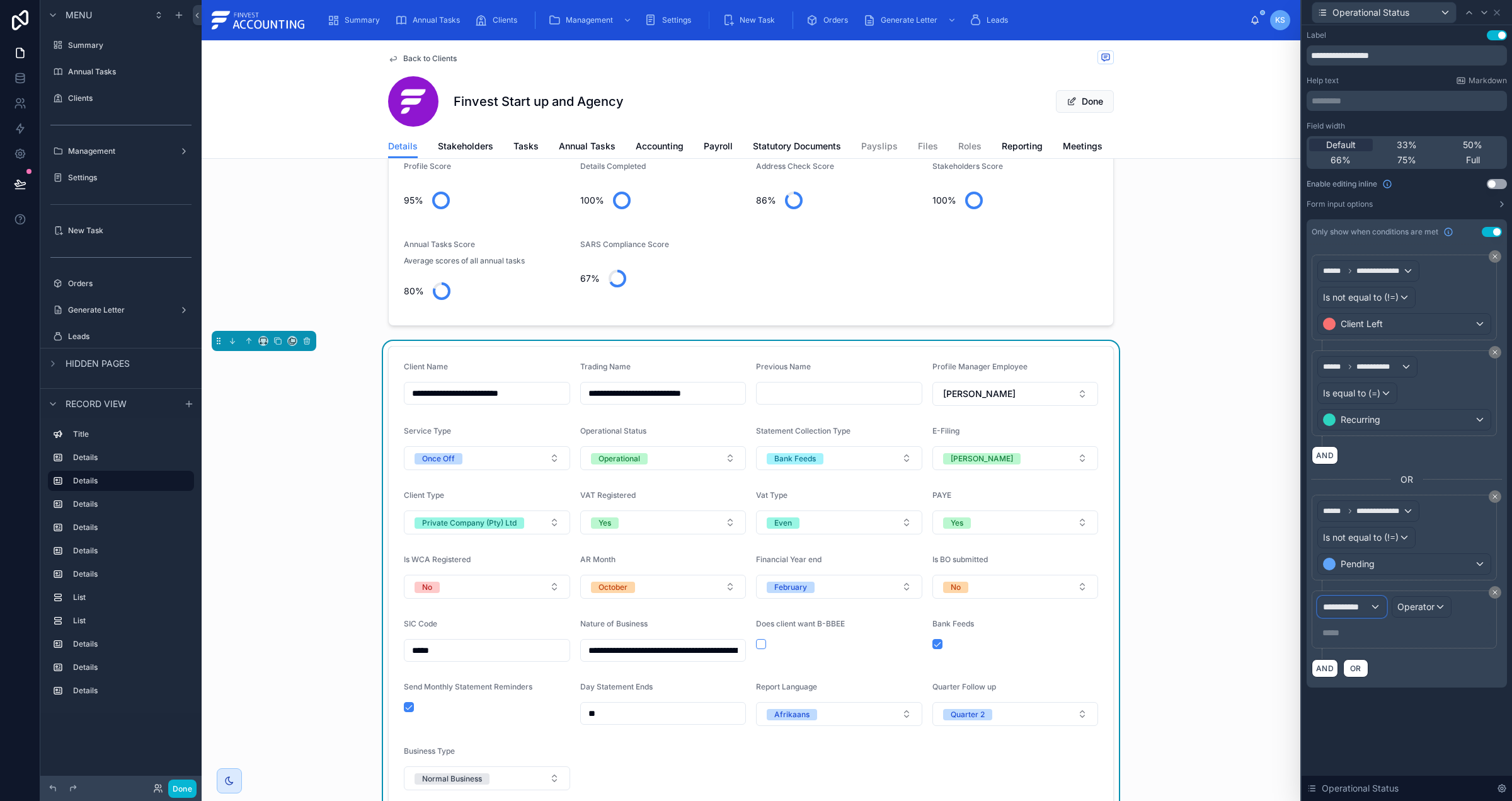
click at [1359, 613] on span "**********" at bounding box center [1346, 607] width 47 height 13
click at [1371, 686] on div "Client" at bounding box center [1388, 678] width 136 height 23
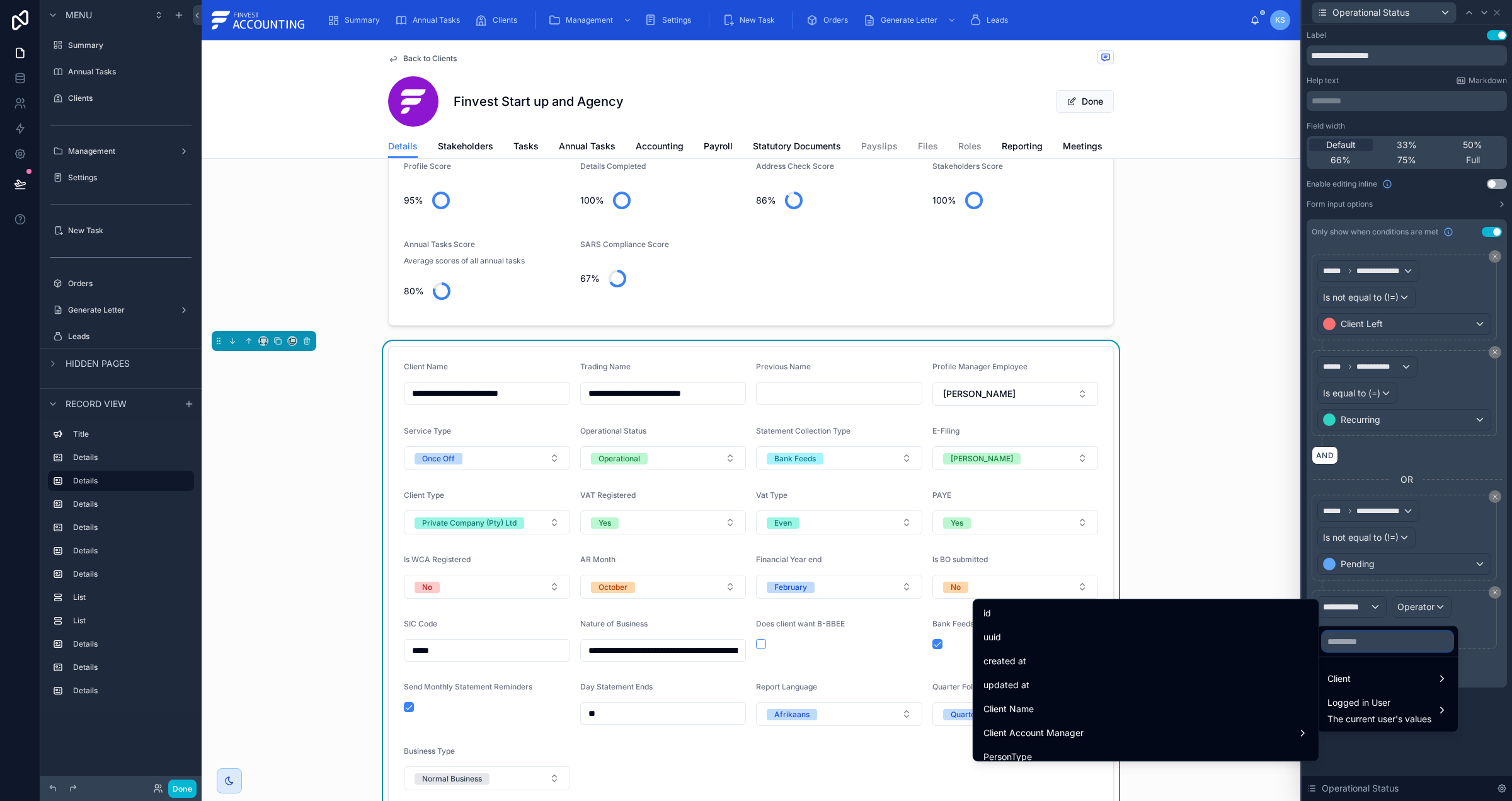
click at [1358, 632] on input "text" at bounding box center [1387, 642] width 130 height 20
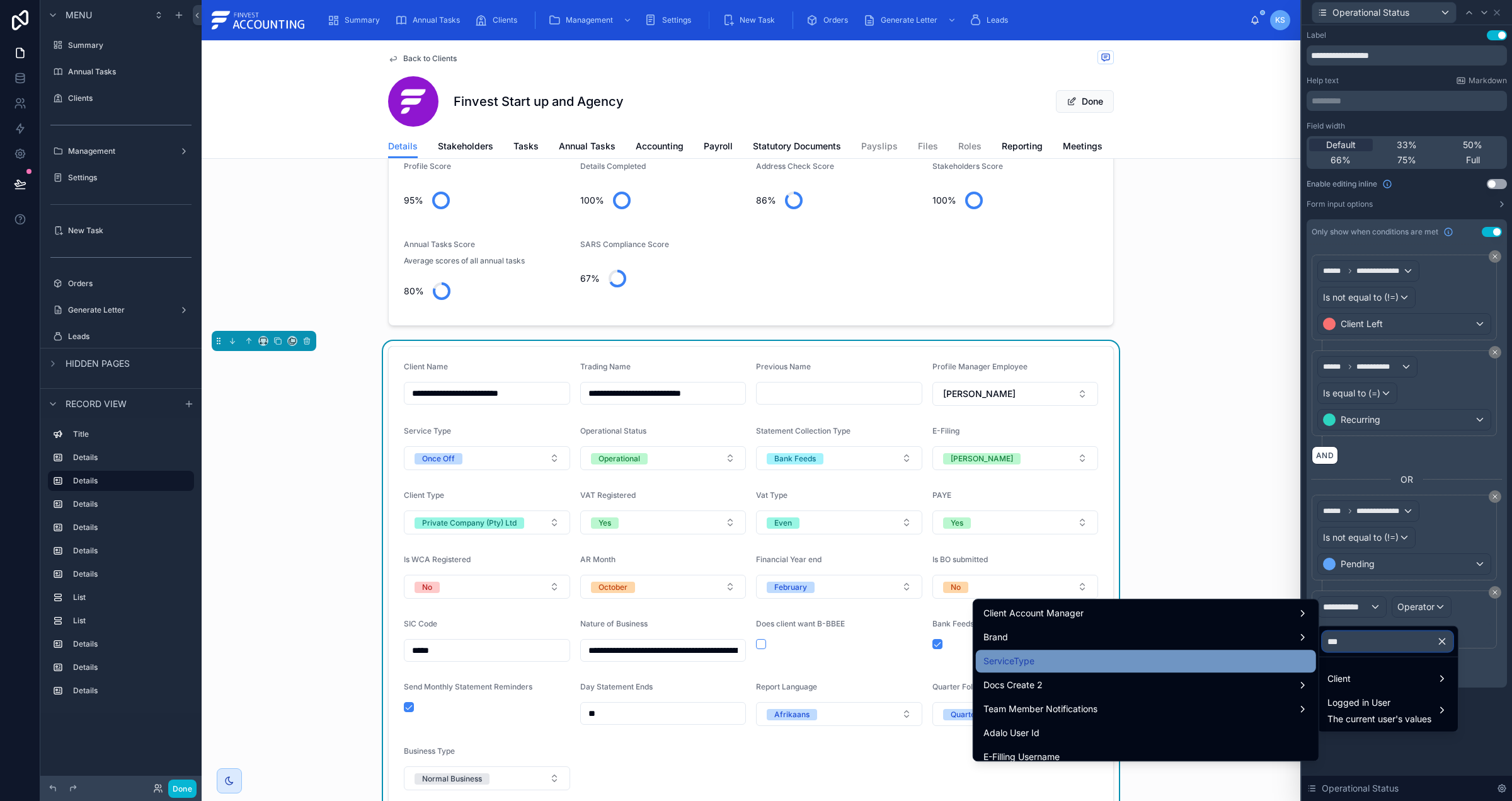
type input "***"
drag, startPoint x: 1179, startPoint y: 661, endPoint x: 1419, endPoint y: 621, distance: 243.3
click at [1180, 660] on div "ServiceType" at bounding box center [1145, 661] width 325 height 16
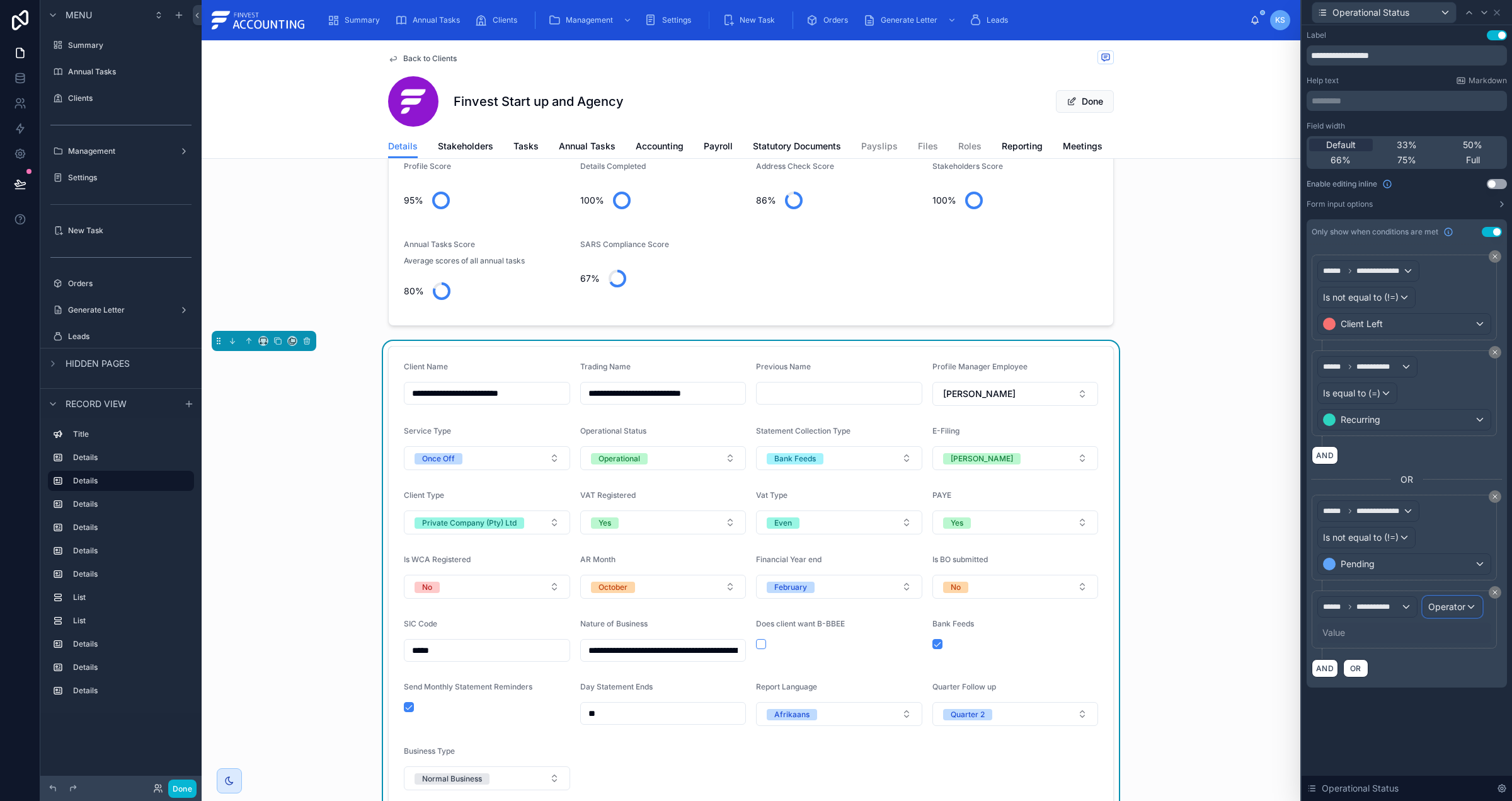
click at [1449, 612] on span "Operator" at bounding box center [1447, 607] width 38 height 11
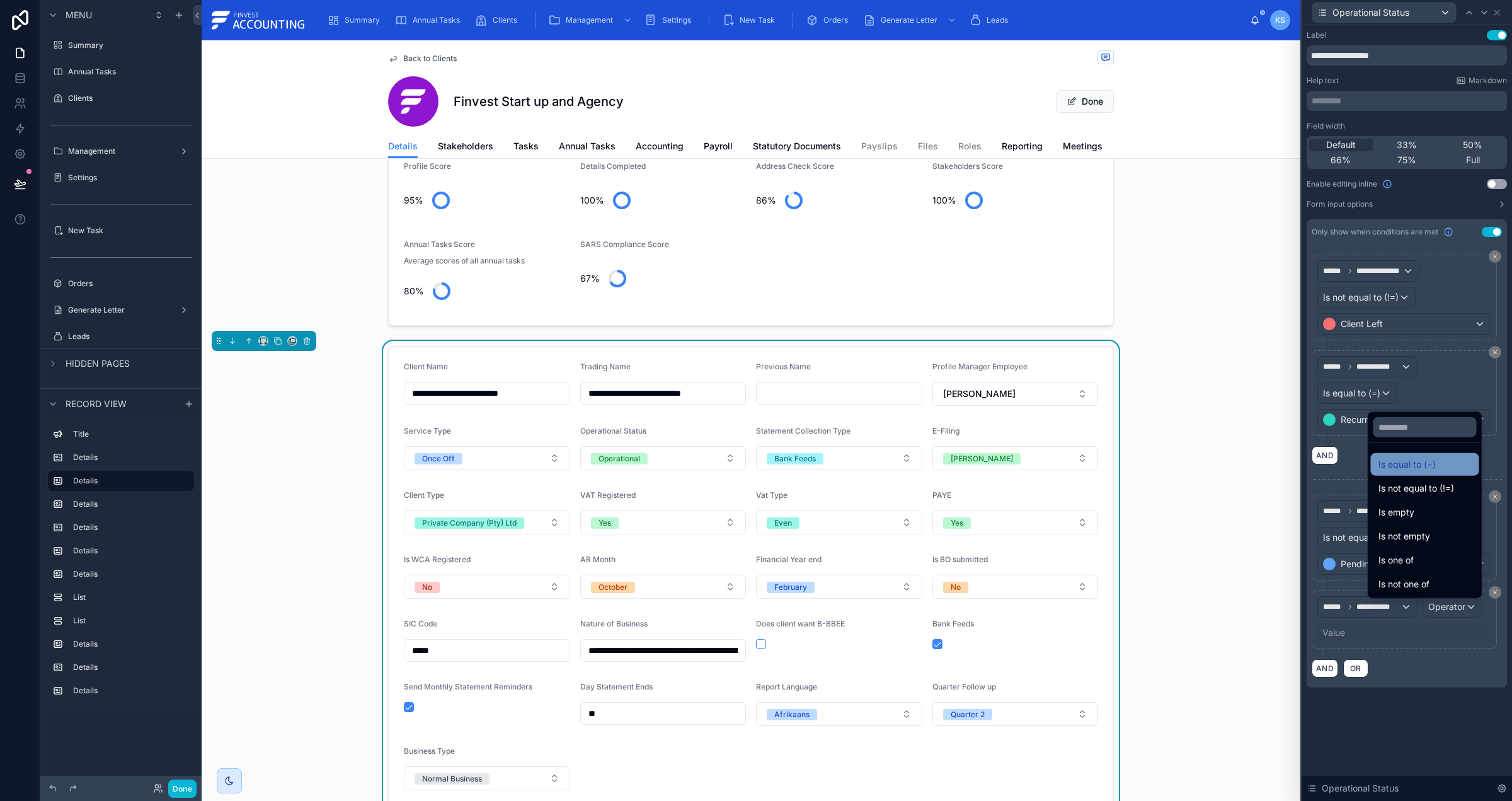
click at [1425, 459] on div "Is equal to (=)" at bounding box center [1426, 465] width 93 height 16
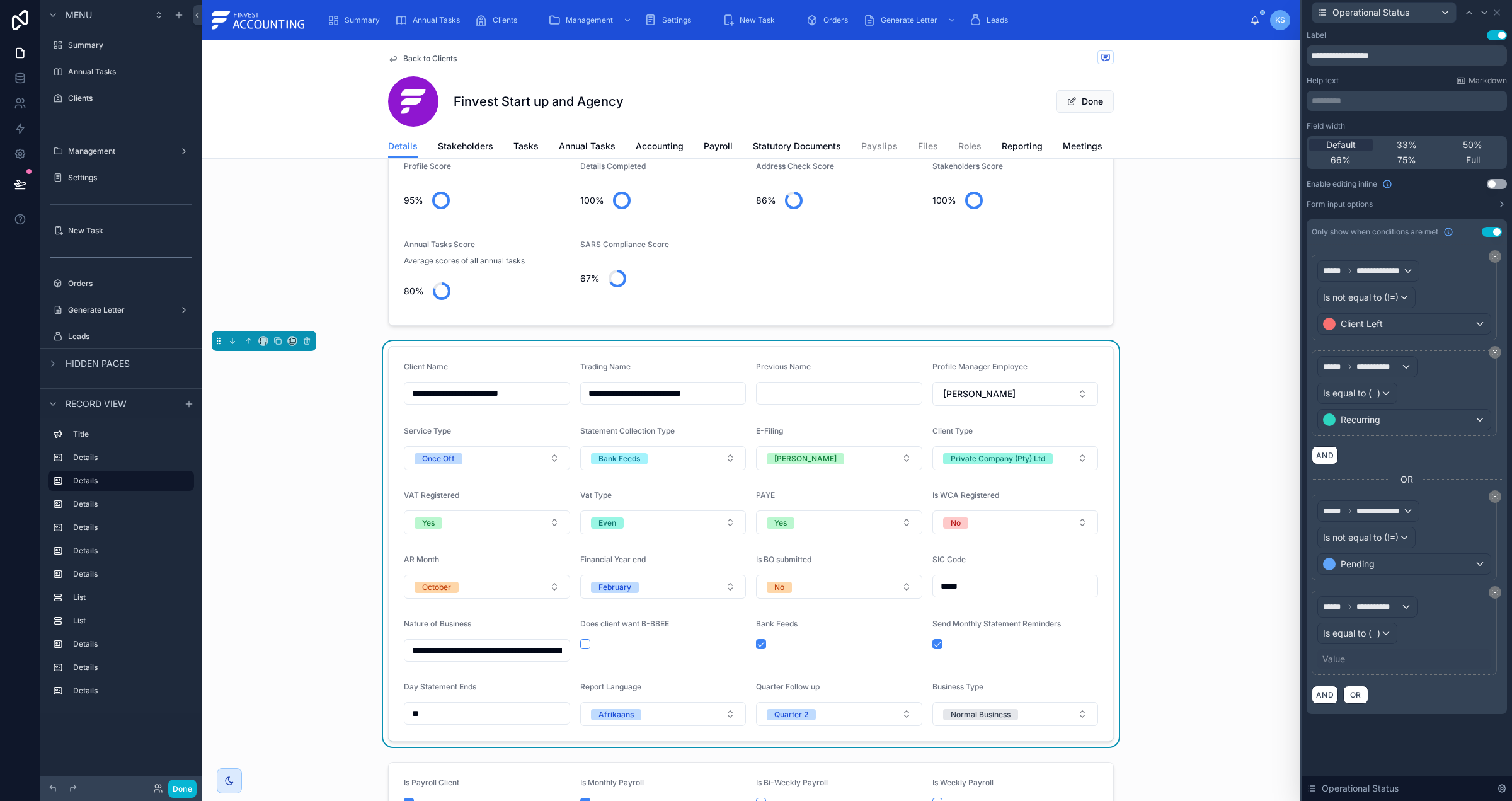
click at [1344, 665] on div "Value" at bounding box center [1333, 659] width 23 height 13
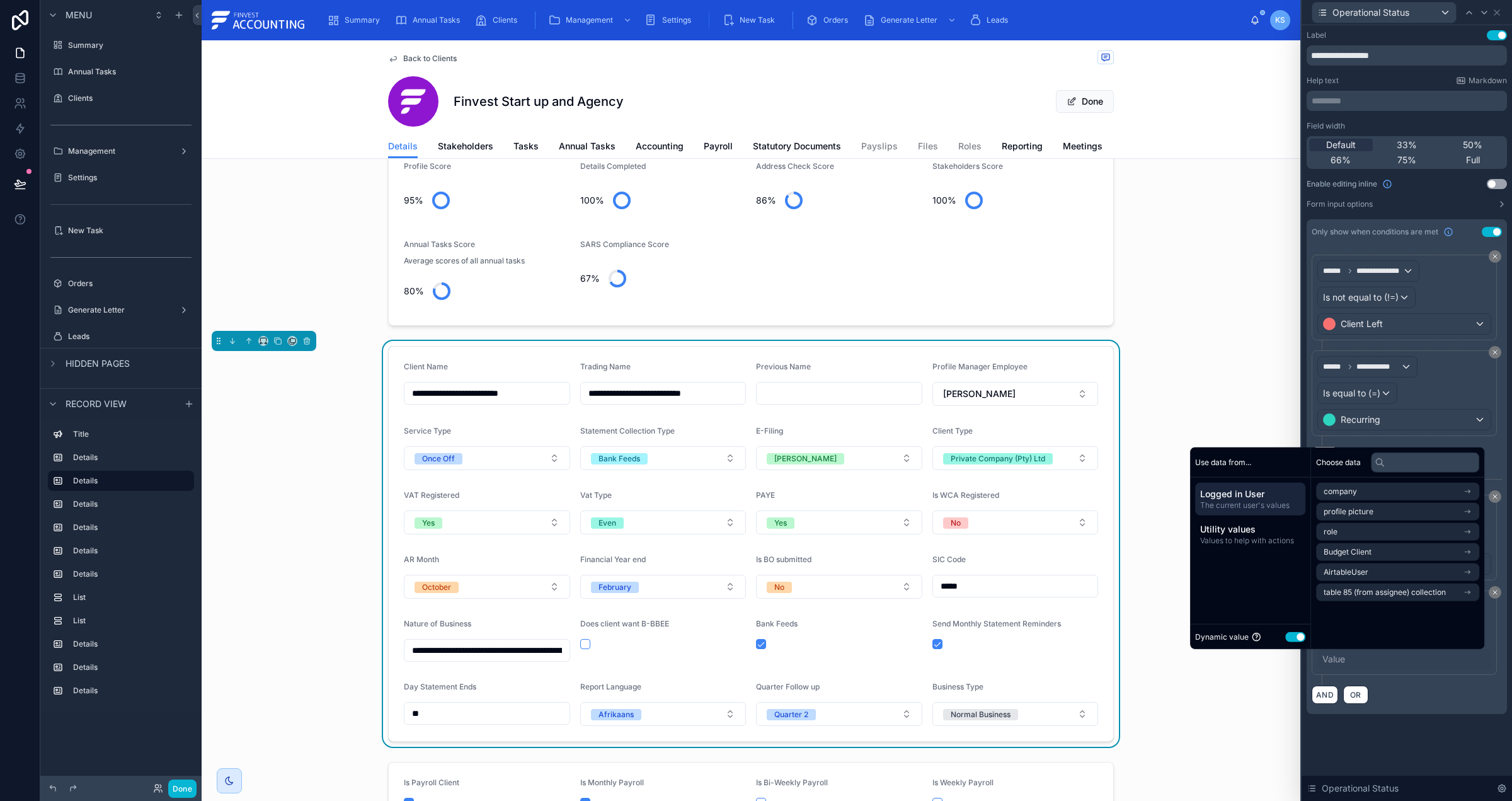
click at [1288, 637] on button "Use setting" at bounding box center [1296, 636] width 20 height 10
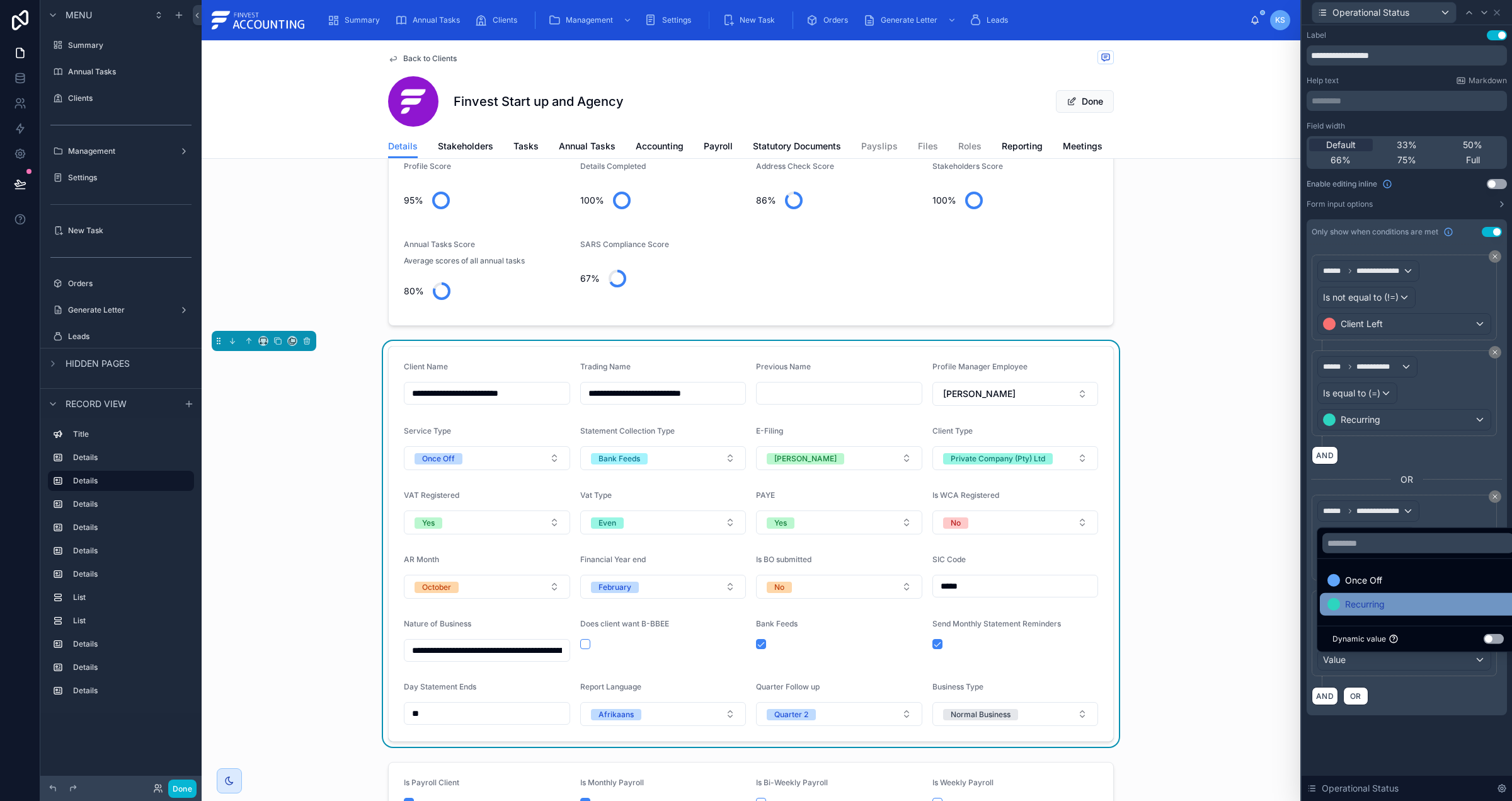
click at [1380, 602] on span "Recurring" at bounding box center [1364, 604] width 39 height 16
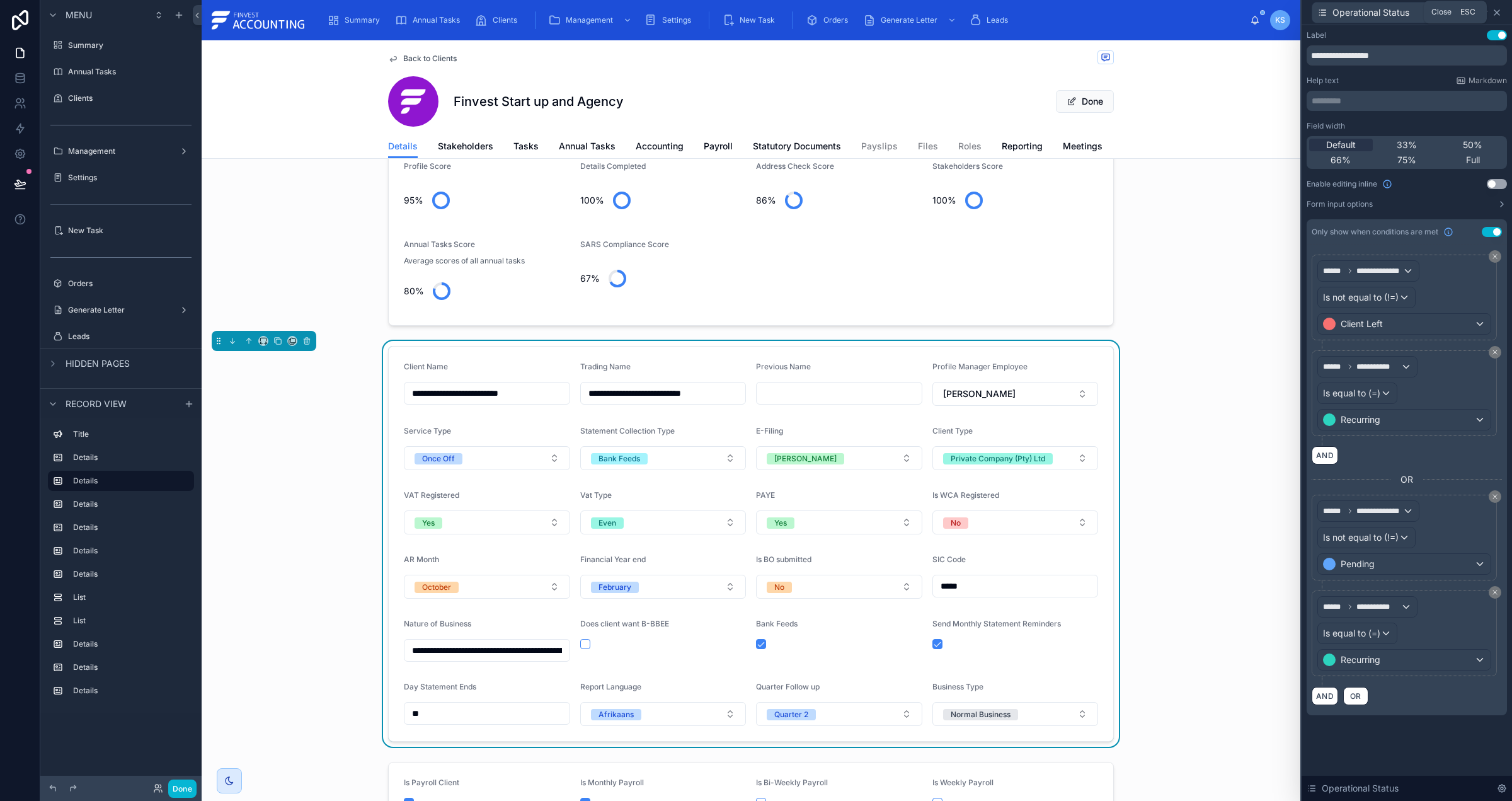
click at [1500, 9] on icon at bounding box center [1496, 12] width 10 height 10
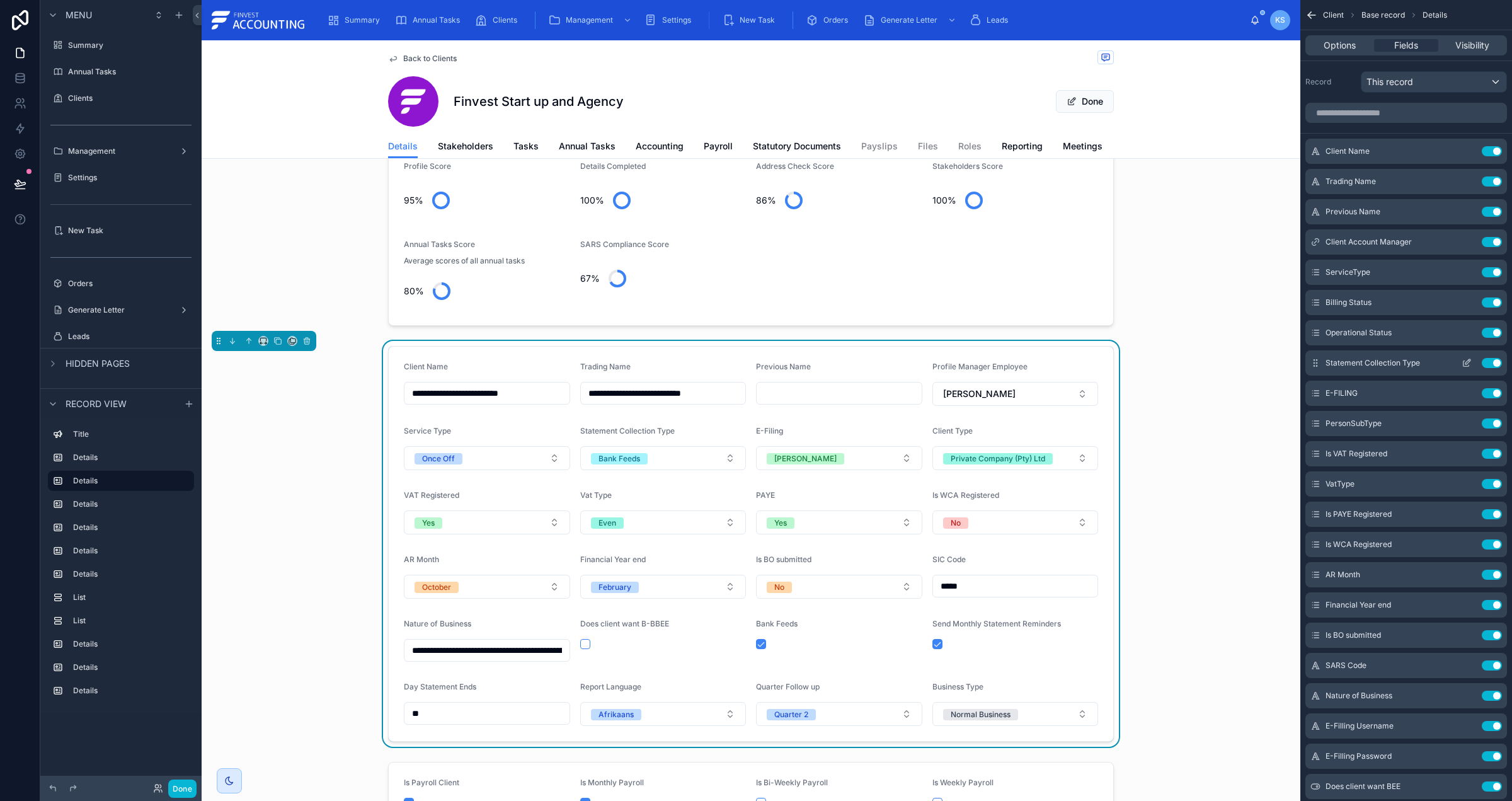
click at [1468, 362] on icon "scrollable content" at bounding box center [1466, 363] width 10 height 10
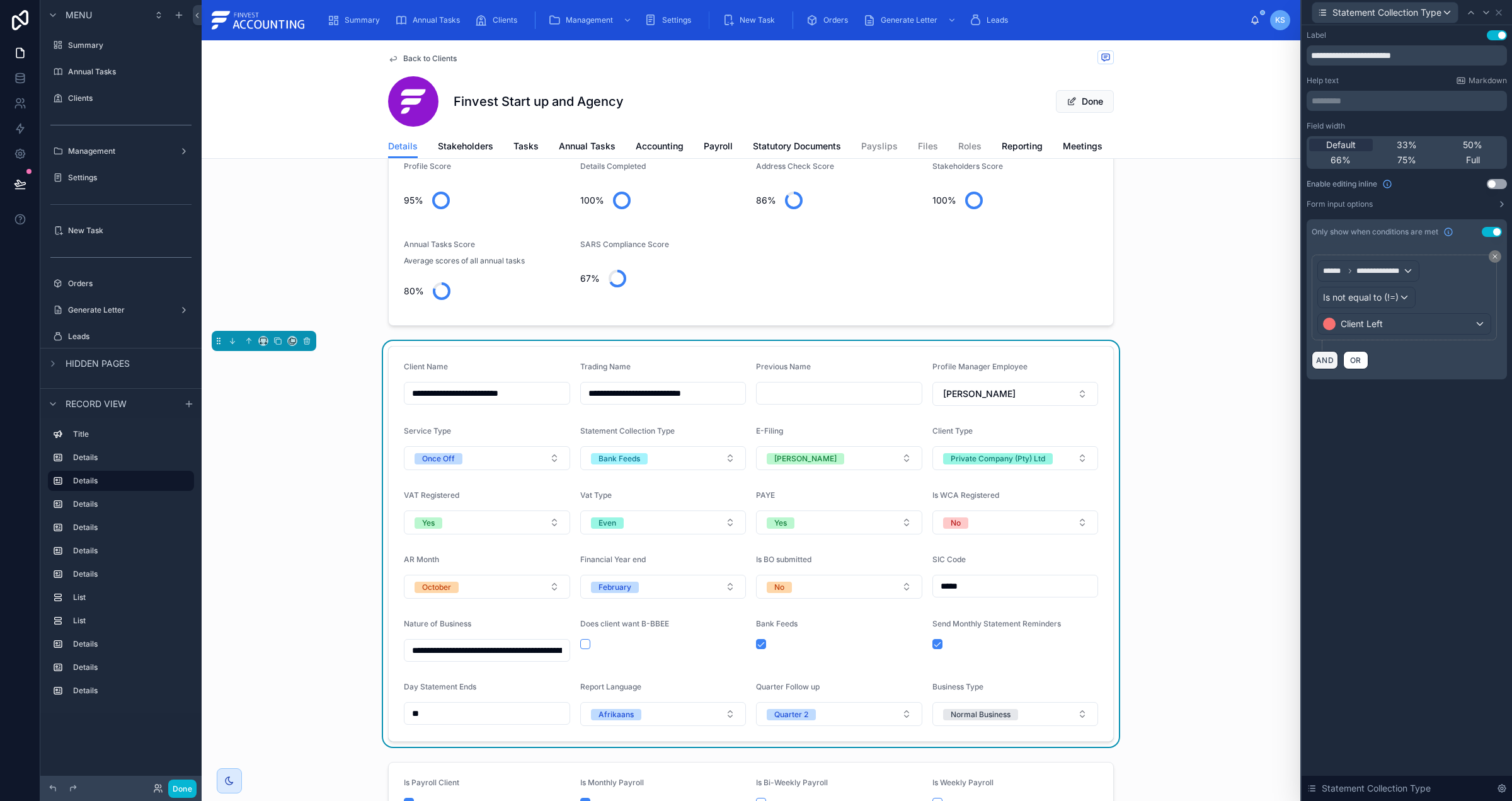
click at [1321, 362] on button "AND" at bounding box center [1325, 360] width 27 height 18
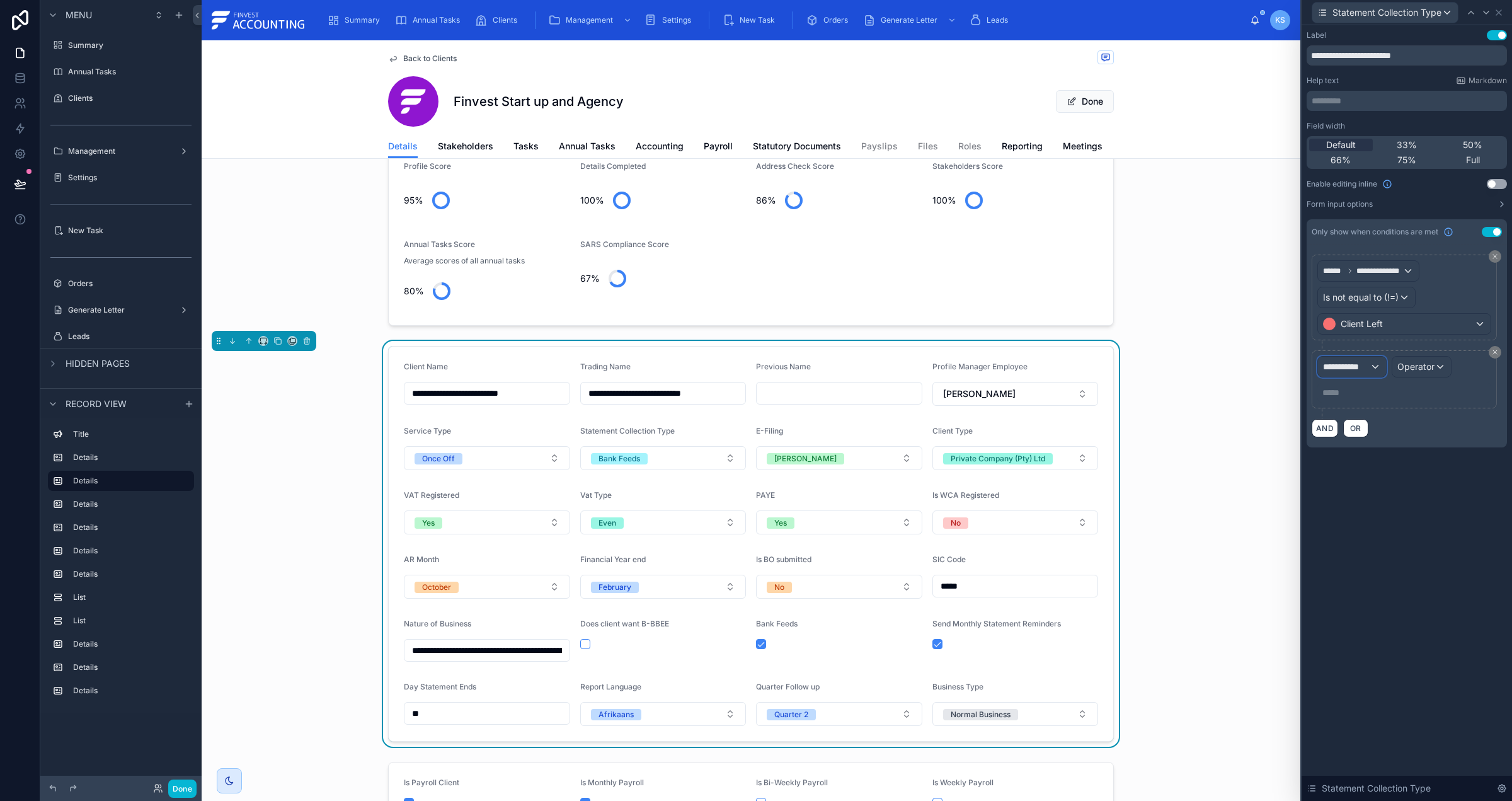
click at [1334, 362] on span "**********" at bounding box center [1346, 367] width 47 height 13
click at [1369, 402] on input "text" at bounding box center [1387, 399] width 130 height 20
type input "******"
click at [1388, 433] on div "Client" at bounding box center [1387, 436] width 120 height 16
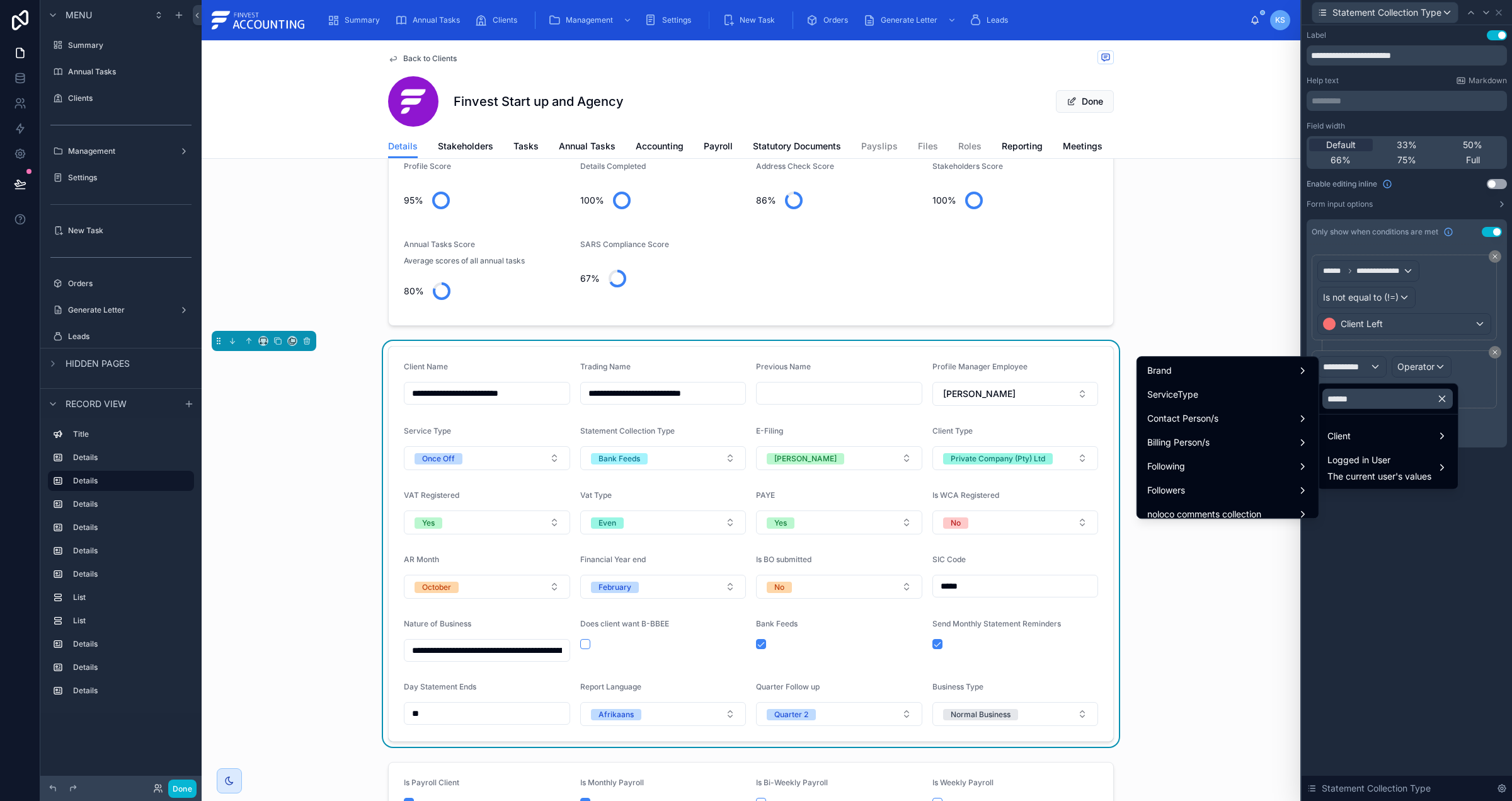
drag, startPoint x: 1262, startPoint y: 392, endPoint x: 1409, endPoint y: 364, distance: 149.6
click at [1262, 392] on div "ServiceType" at bounding box center [1228, 394] width 161 height 16
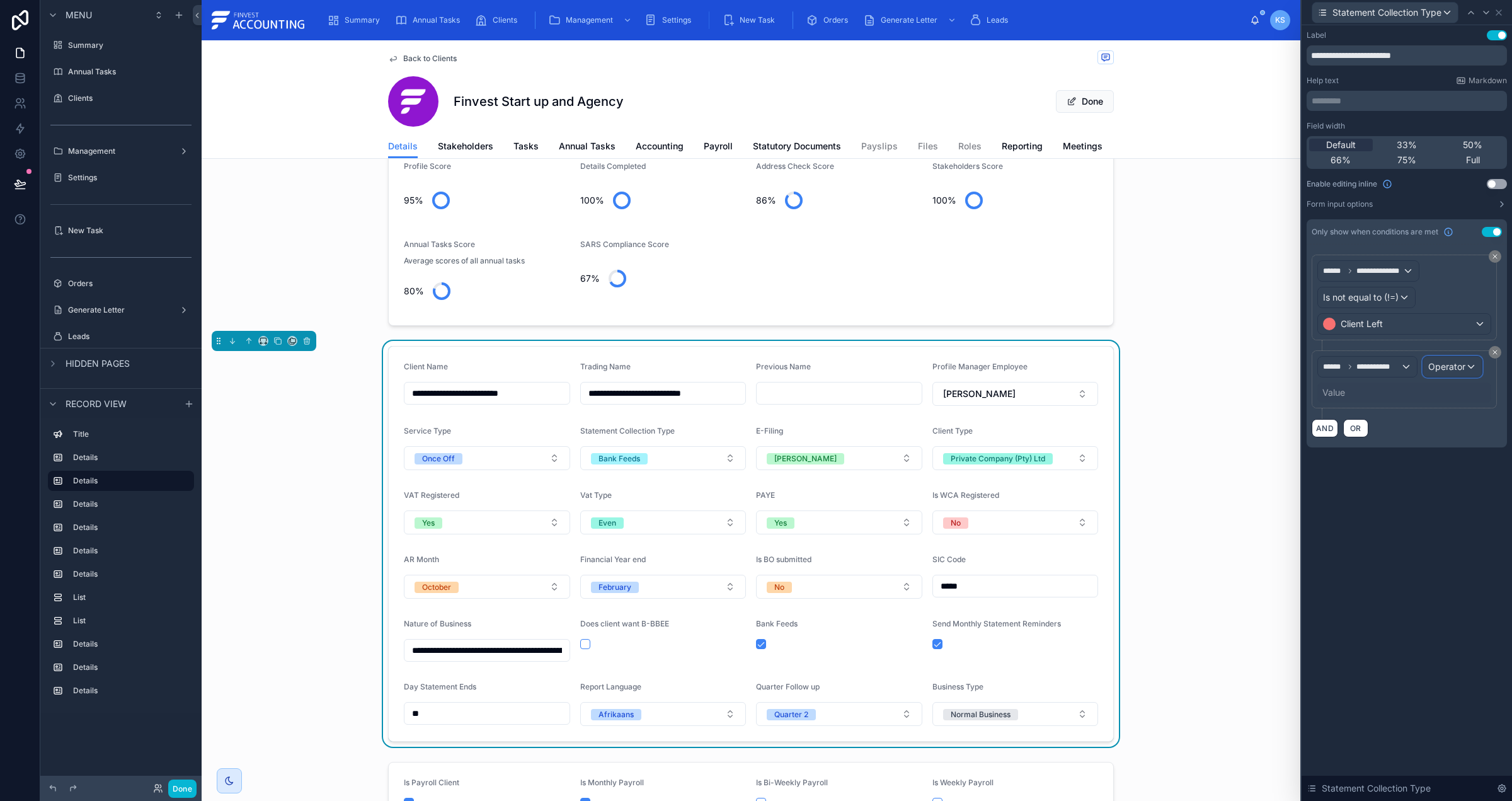
click at [1435, 368] on span "Operator" at bounding box center [1447, 367] width 38 height 11
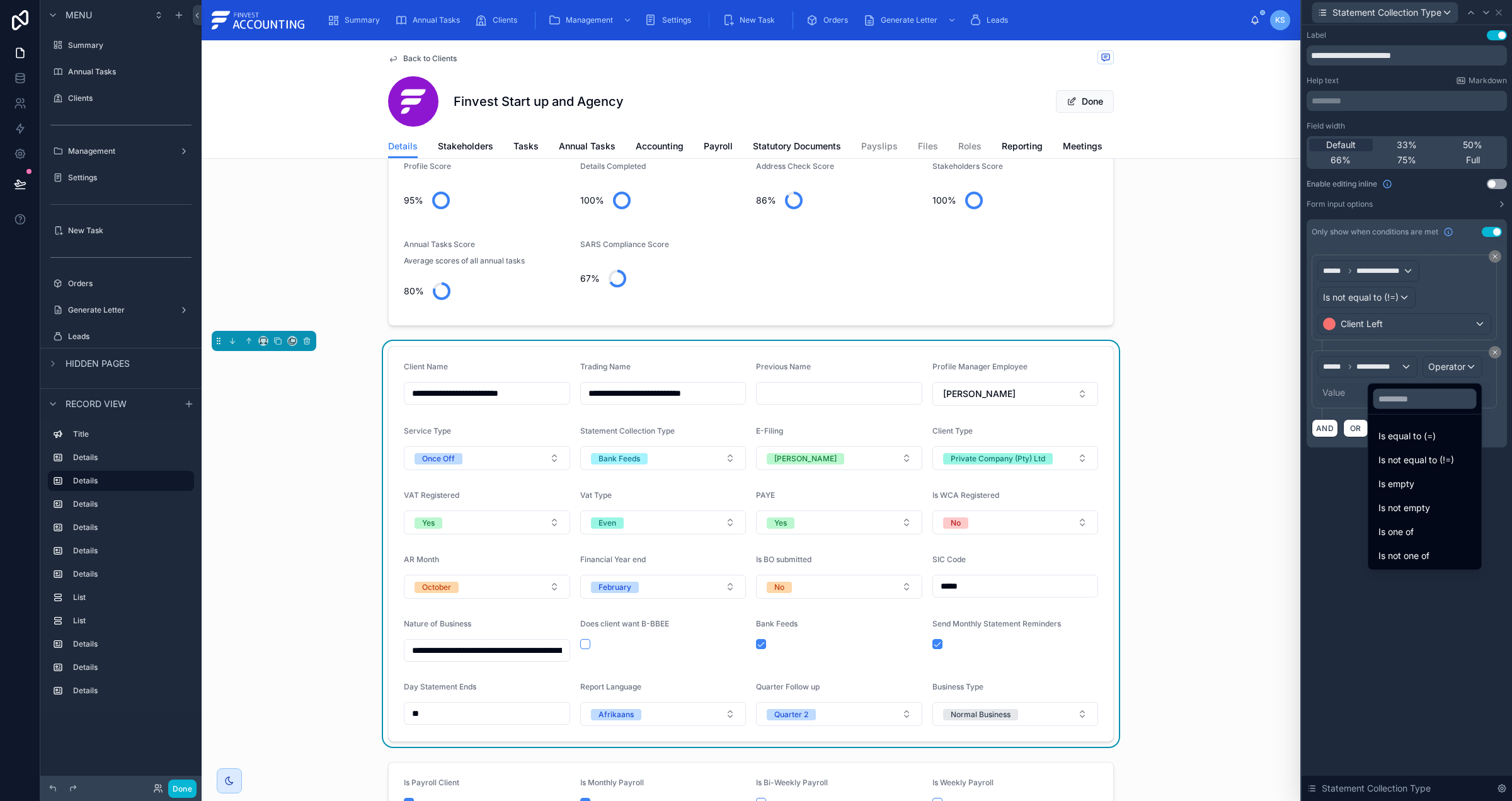
click at [1423, 433] on div "Is equal to (=)" at bounding box center [1426, 436] width 93 height 16
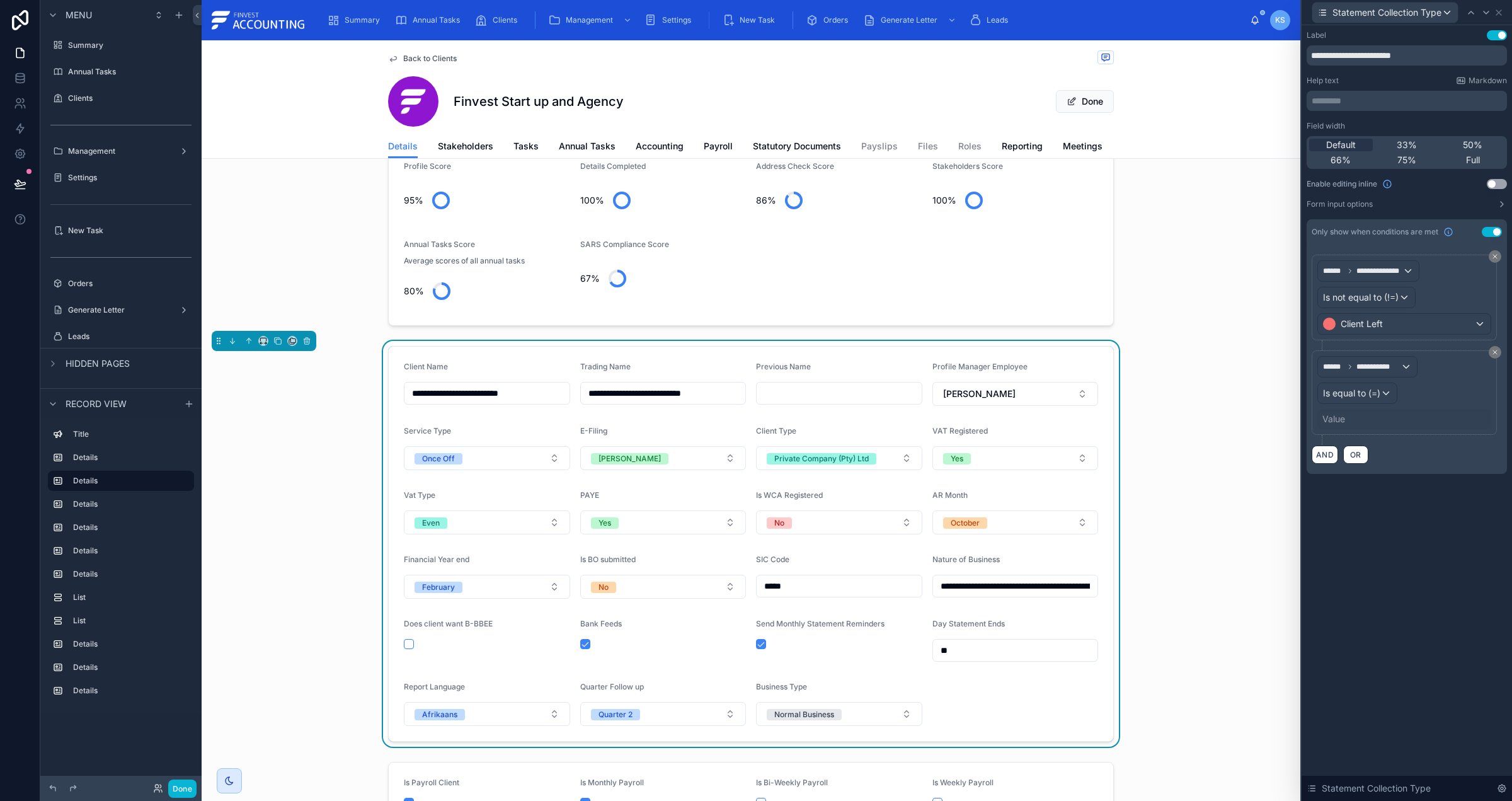
click at [1338, 422] on div "Value" at bounding box center [1333, 419] width 23 height 13
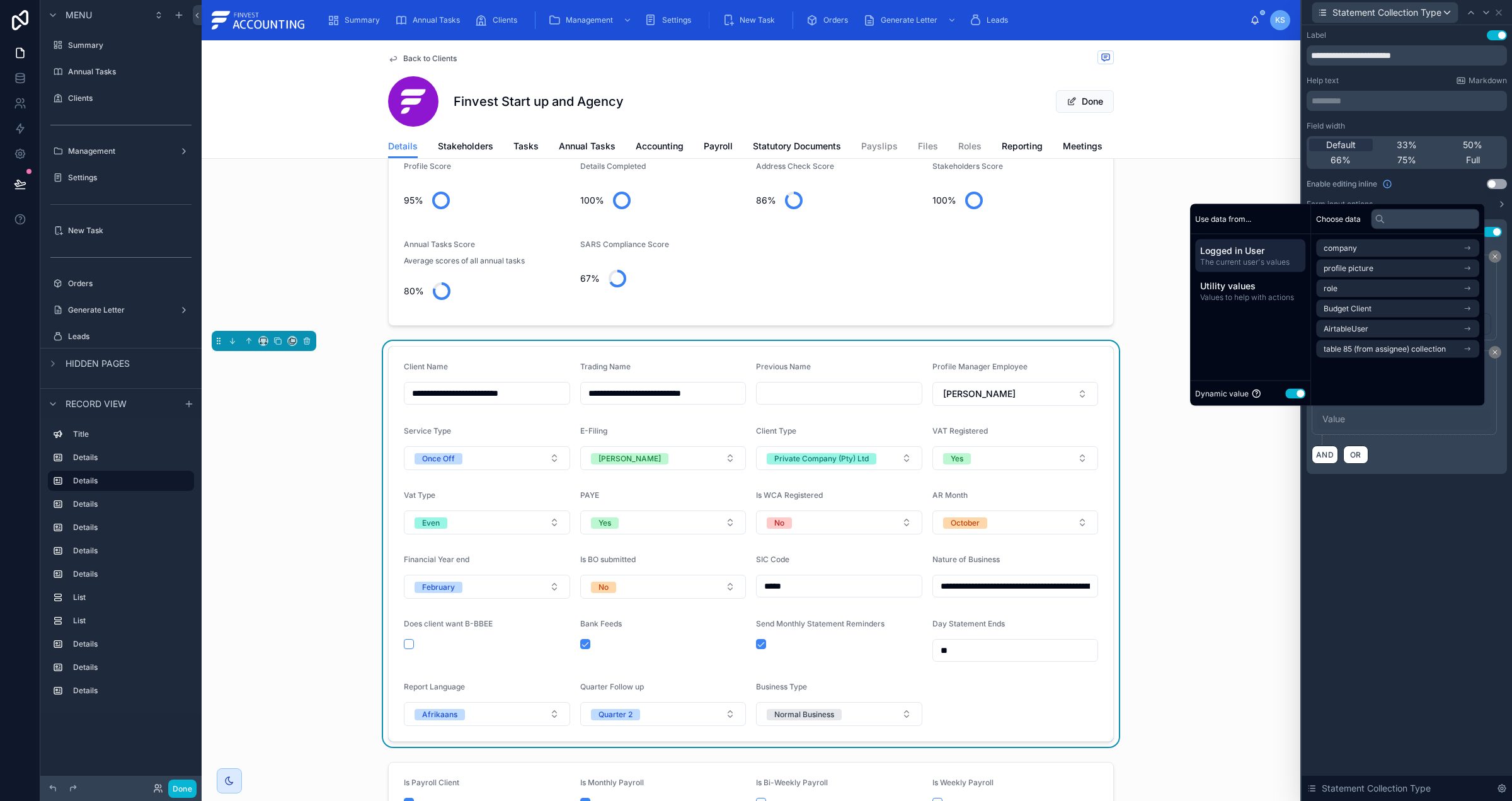
click at [1285, 388] on div "Dynamic value Use setting" at bounding box center [1250, 394] width 110 height 15
click at [1292, 390] on button "Use setting" at bounding box center [1296, 393] width 20 height 10
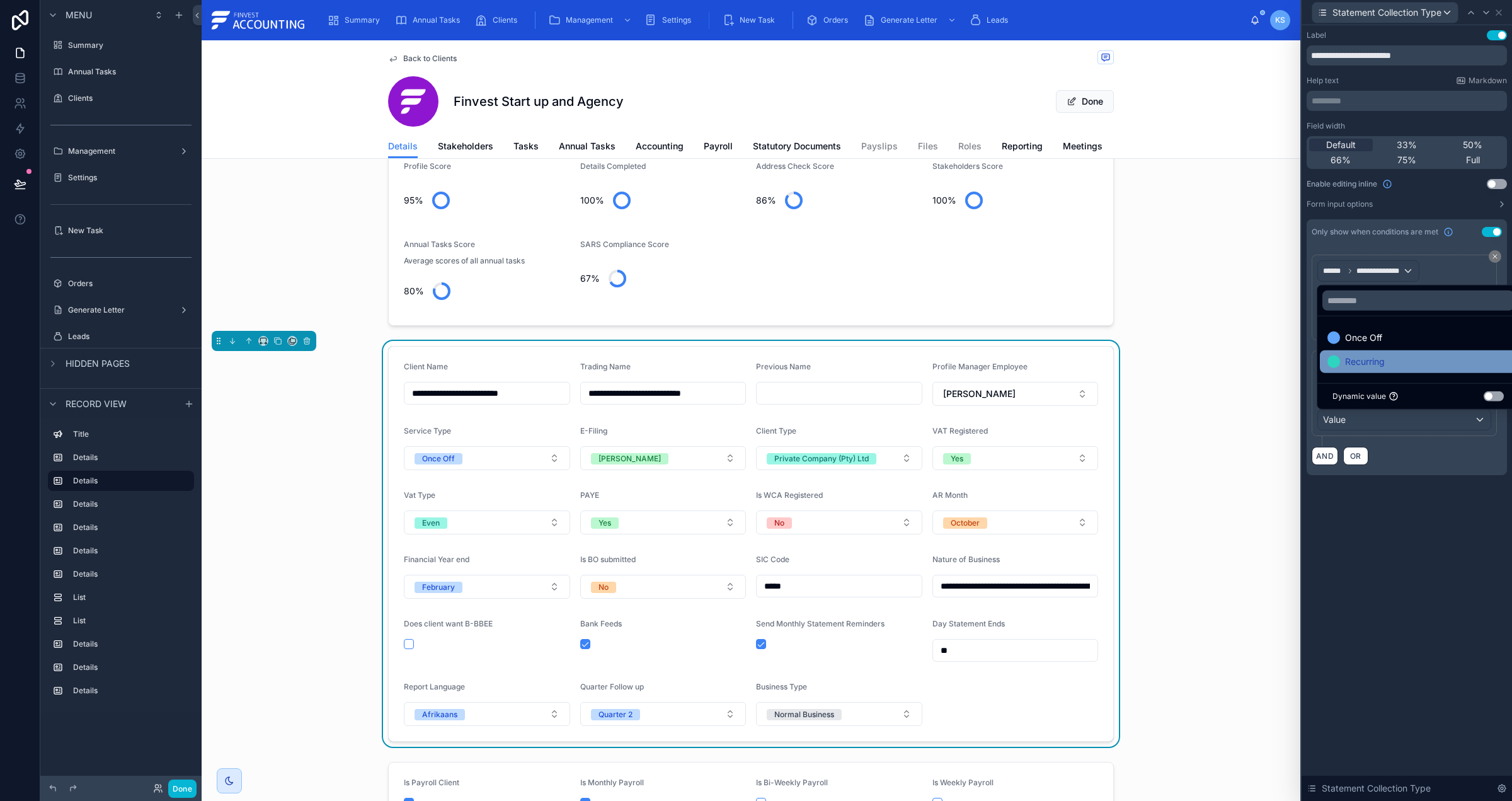
click at [1356, 369] on div "Recurring" at bounding box center [1419, 361] width 197 height 23
click at [1401, 457] on div "AND OR" at bounding box center [1408, 455] width 191 height 19
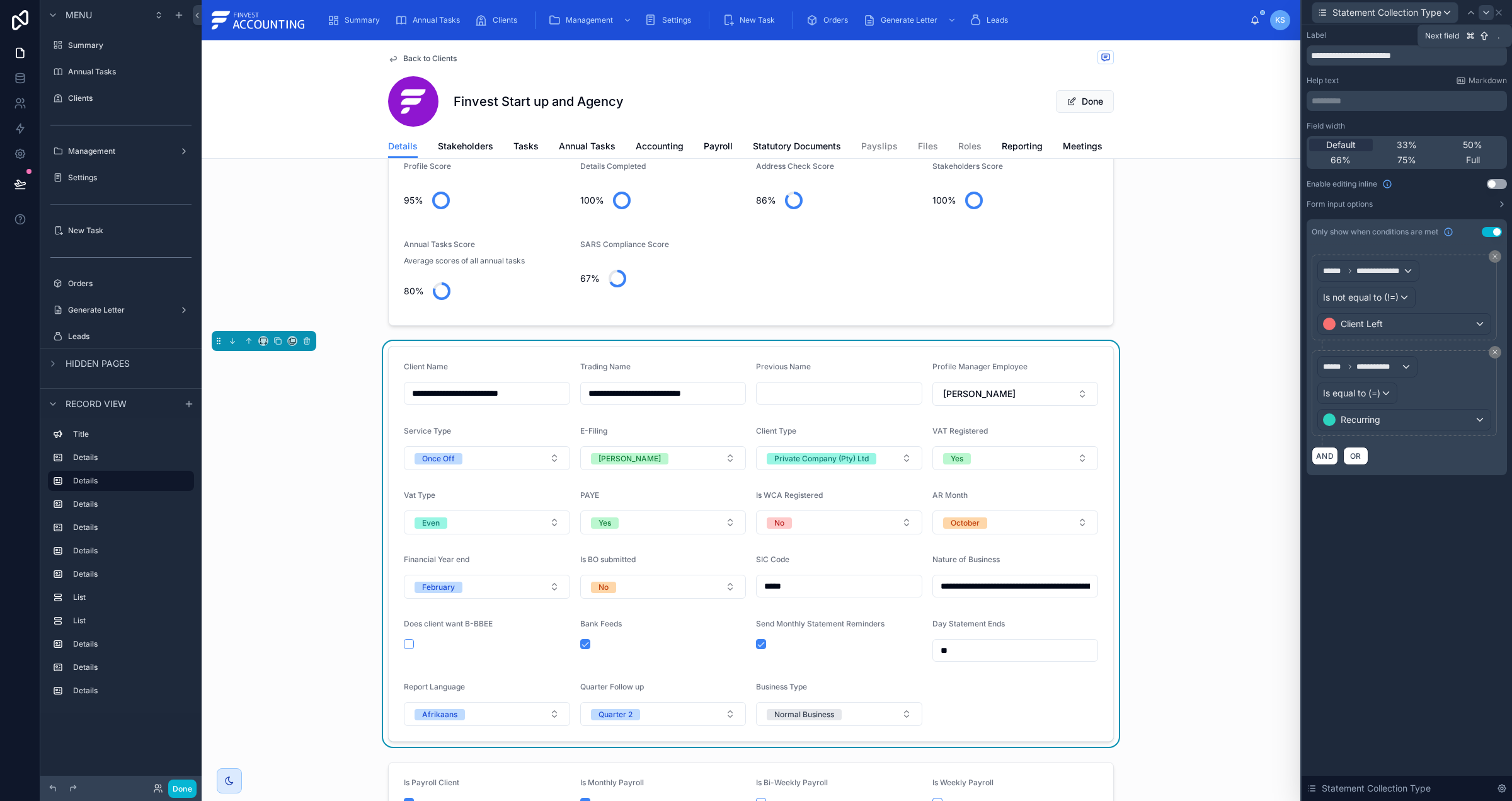
click at [1486, 13] on icon at bounding box center [1486, 12] width 10 height 10
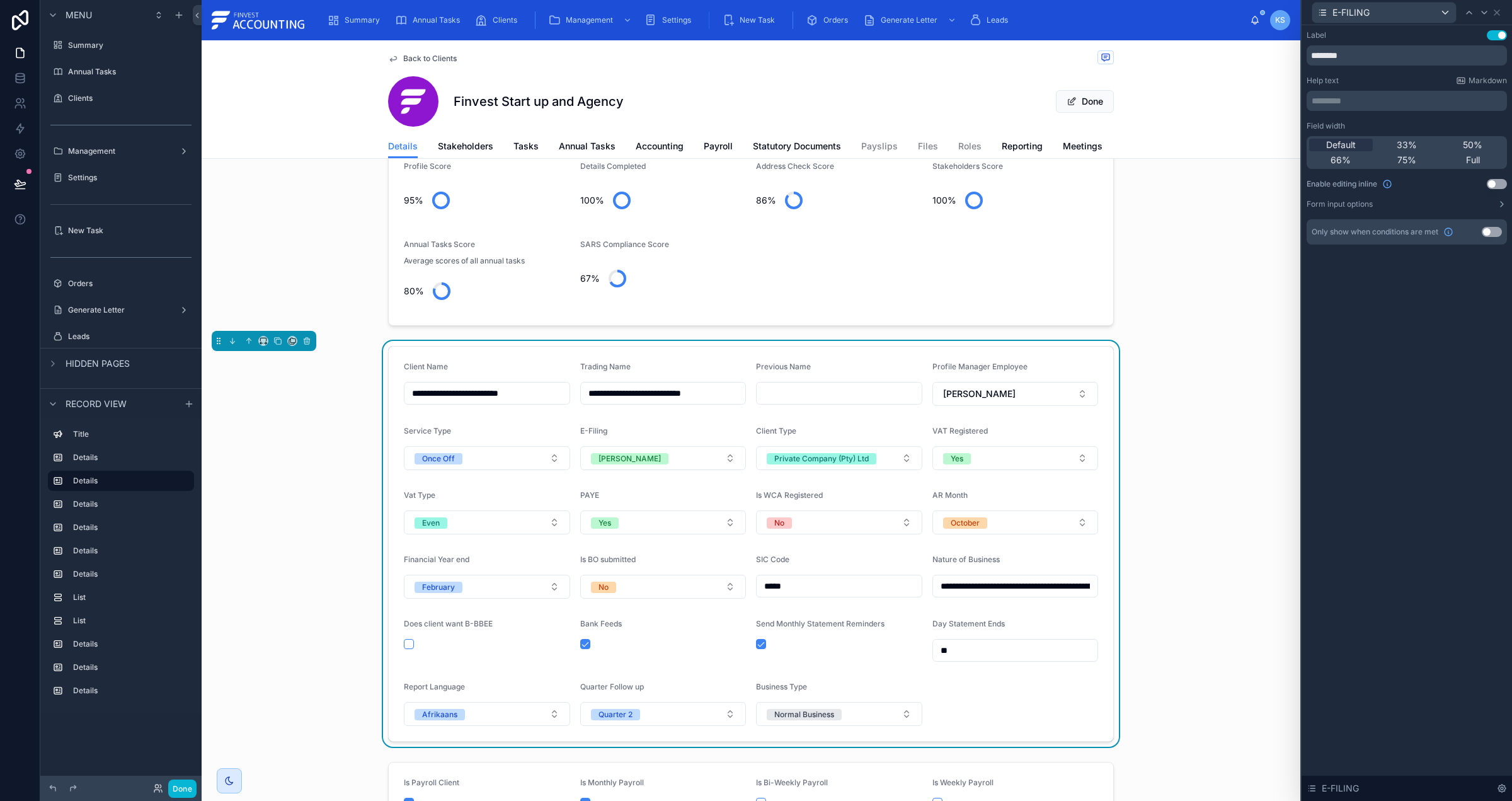
click at [1488, 233] on button "Use setting" at bounding box center [1492, 232] width 20 height 10
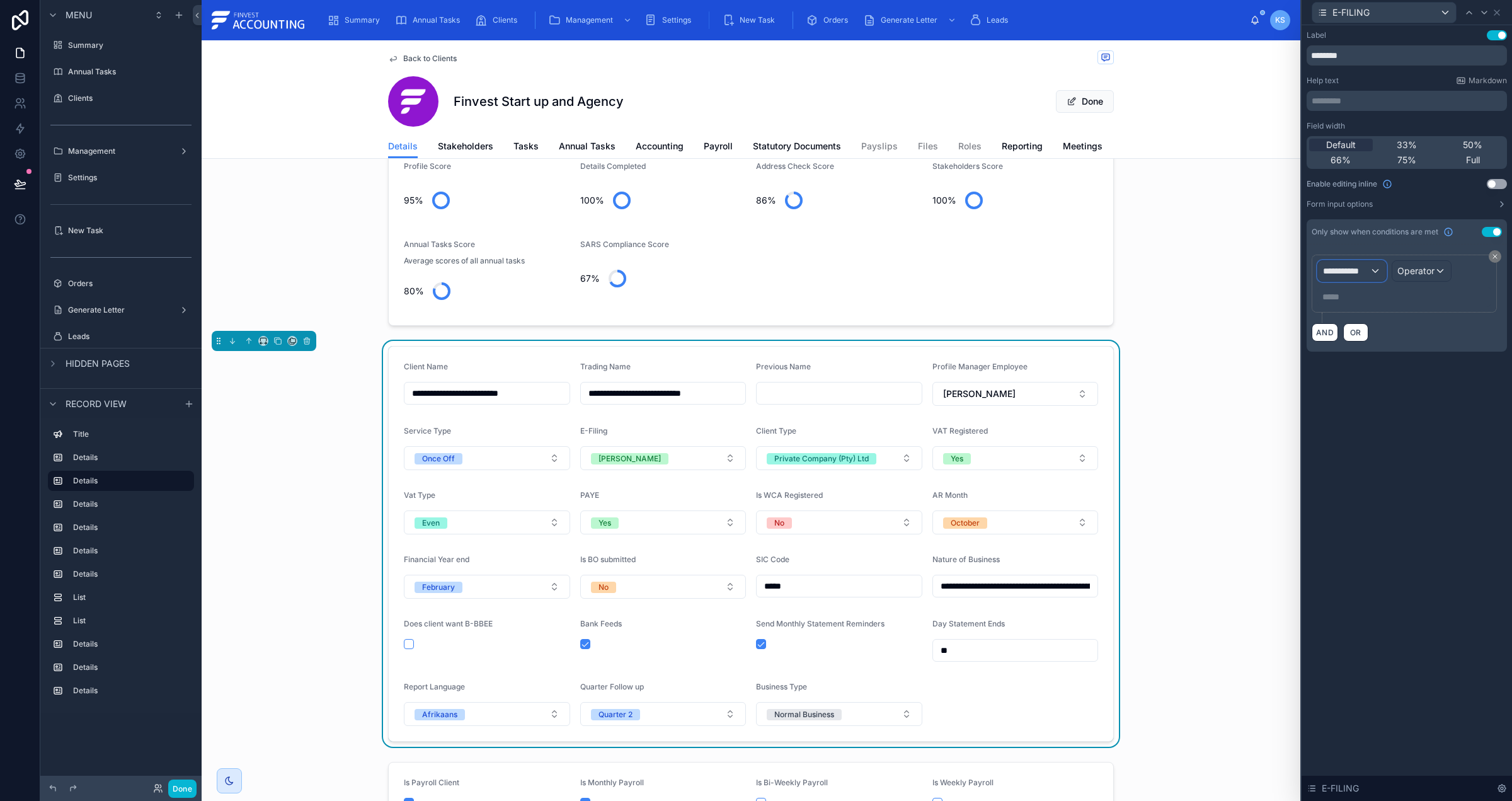
click at [1359, 271] on span "**********" at bounding box center [1346, 271] width 47 height 13
click at [1388, 328] on div "Client" at bounding box center [1388, 339] width 136 height 23
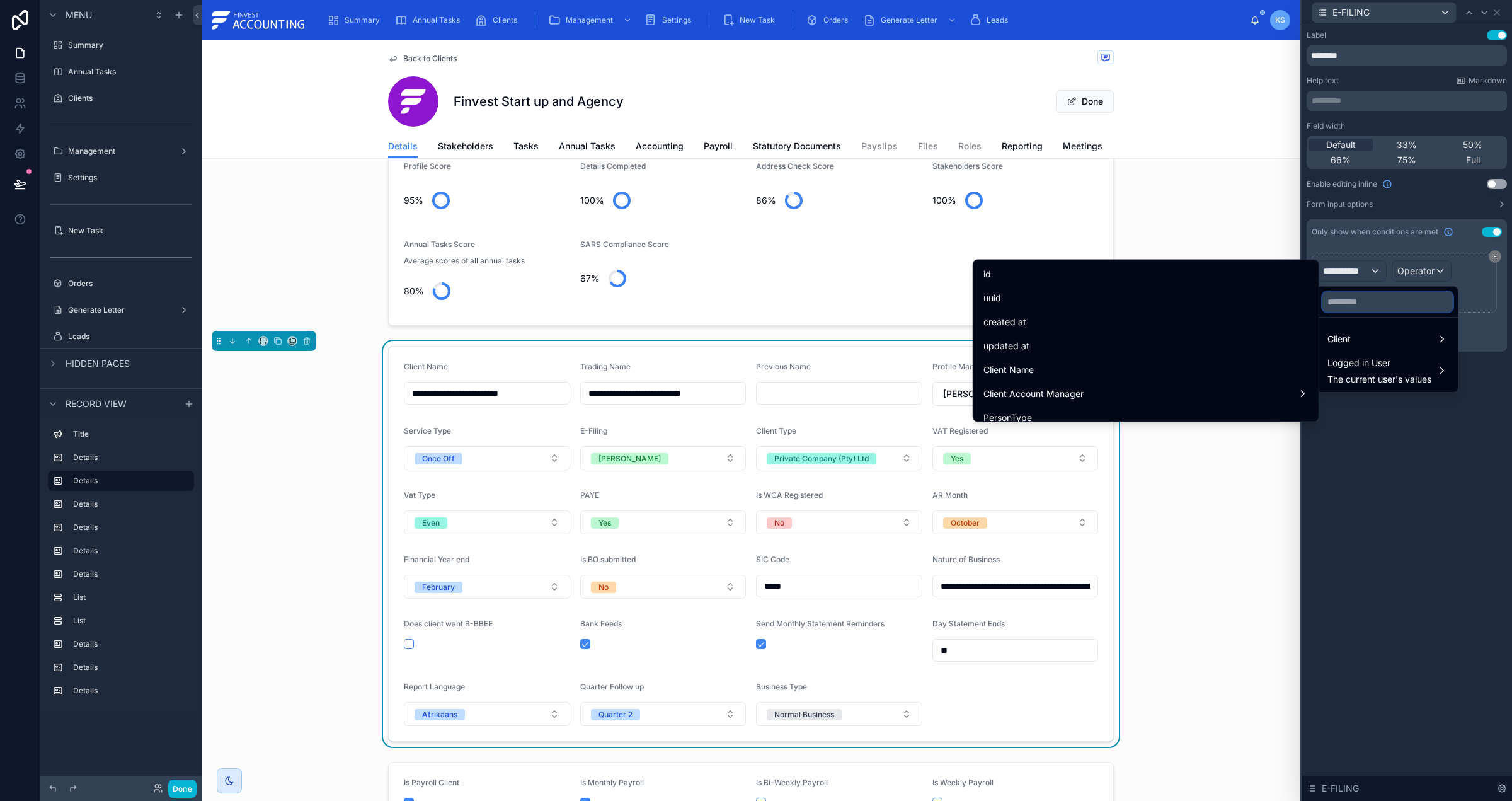
click at [1356, 309] on input "text" at bounding box center [1387, 302] width 130 height 20
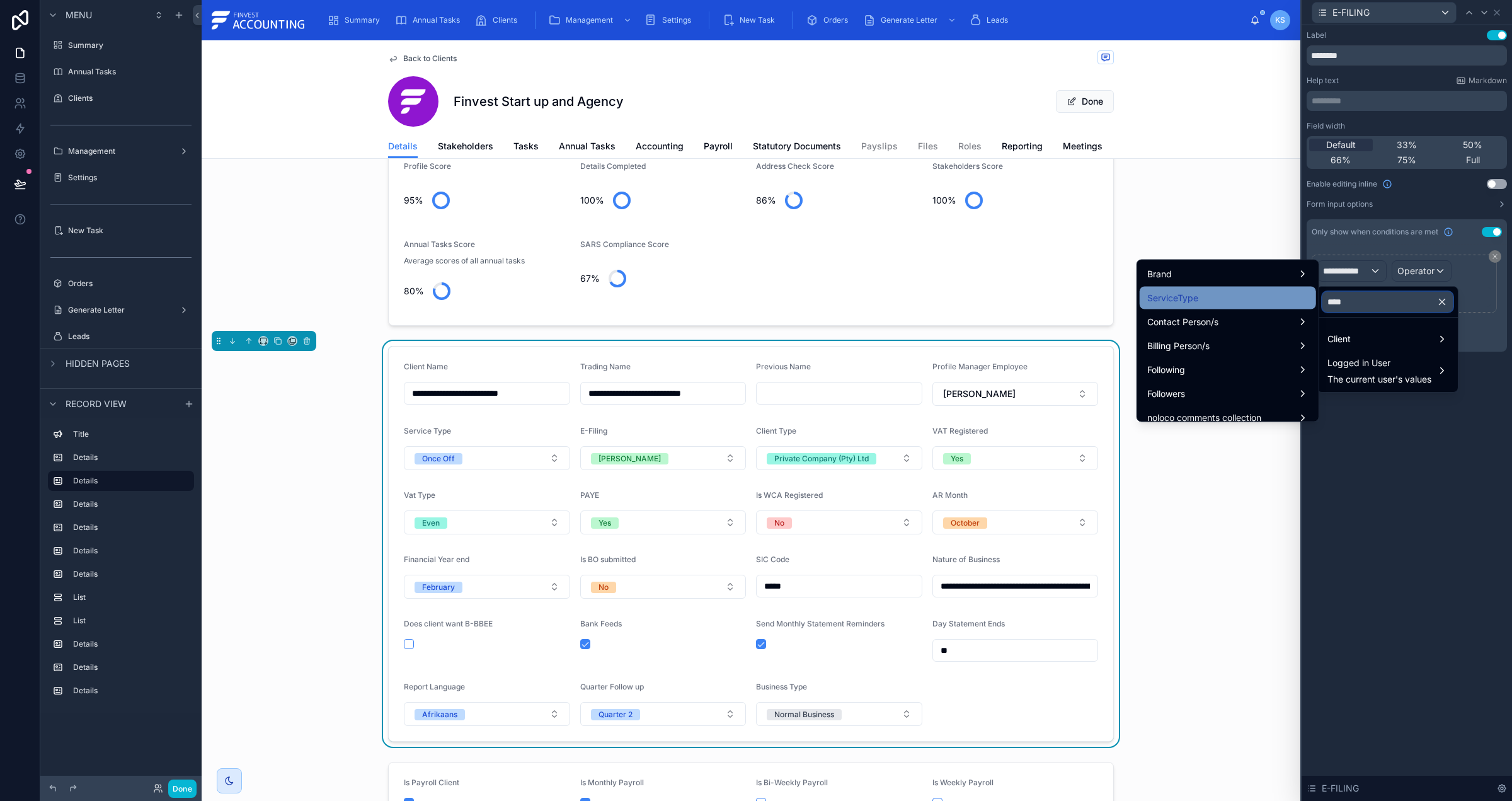
type input "****"
click at [1263, 297] on div "ServiceType" at bounding box center [1228, 298] width 161 height 16
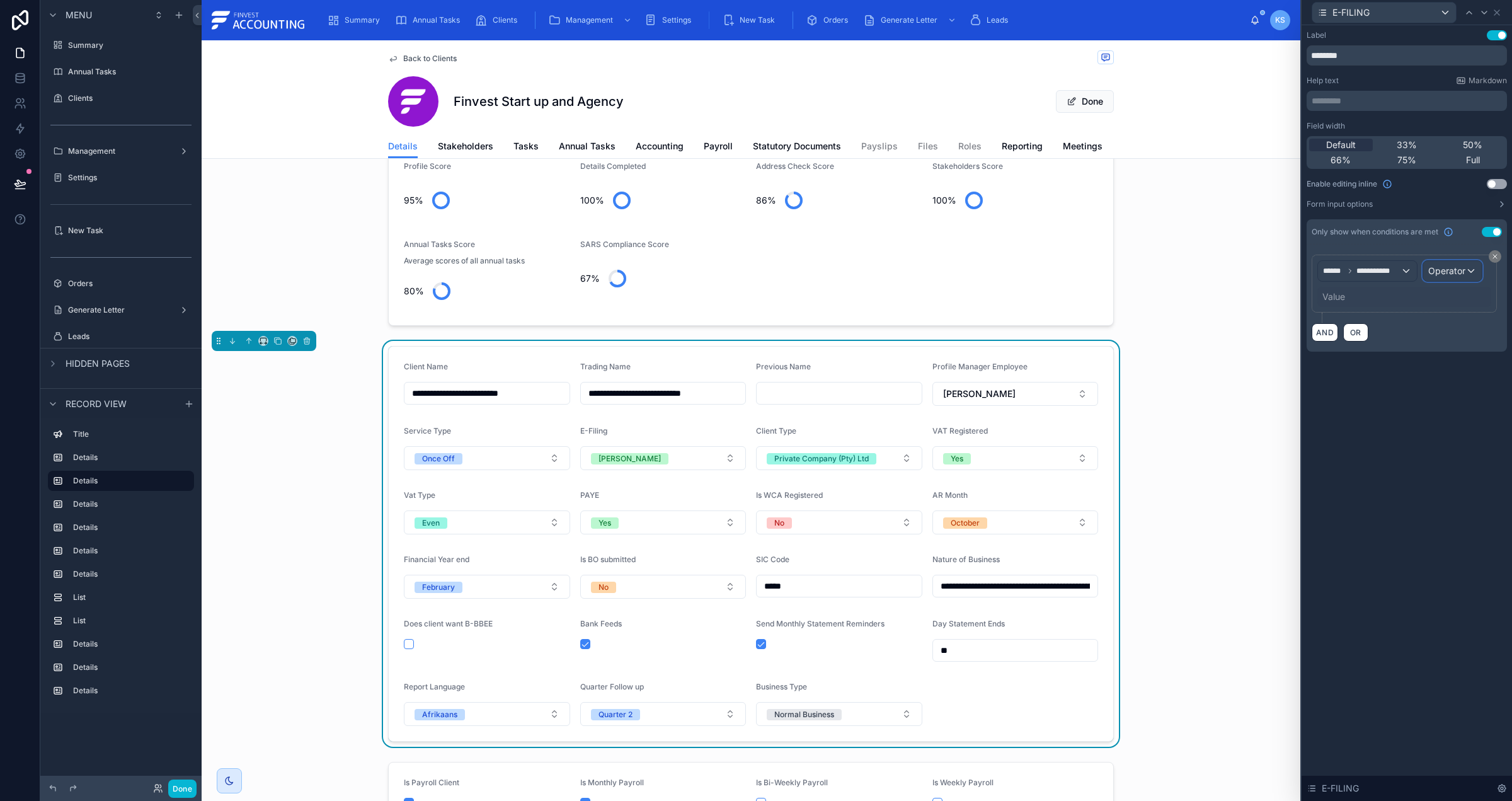
click at [1437, 278] on div "Operator" at bounding box center [1452, 271] width 59 height 20
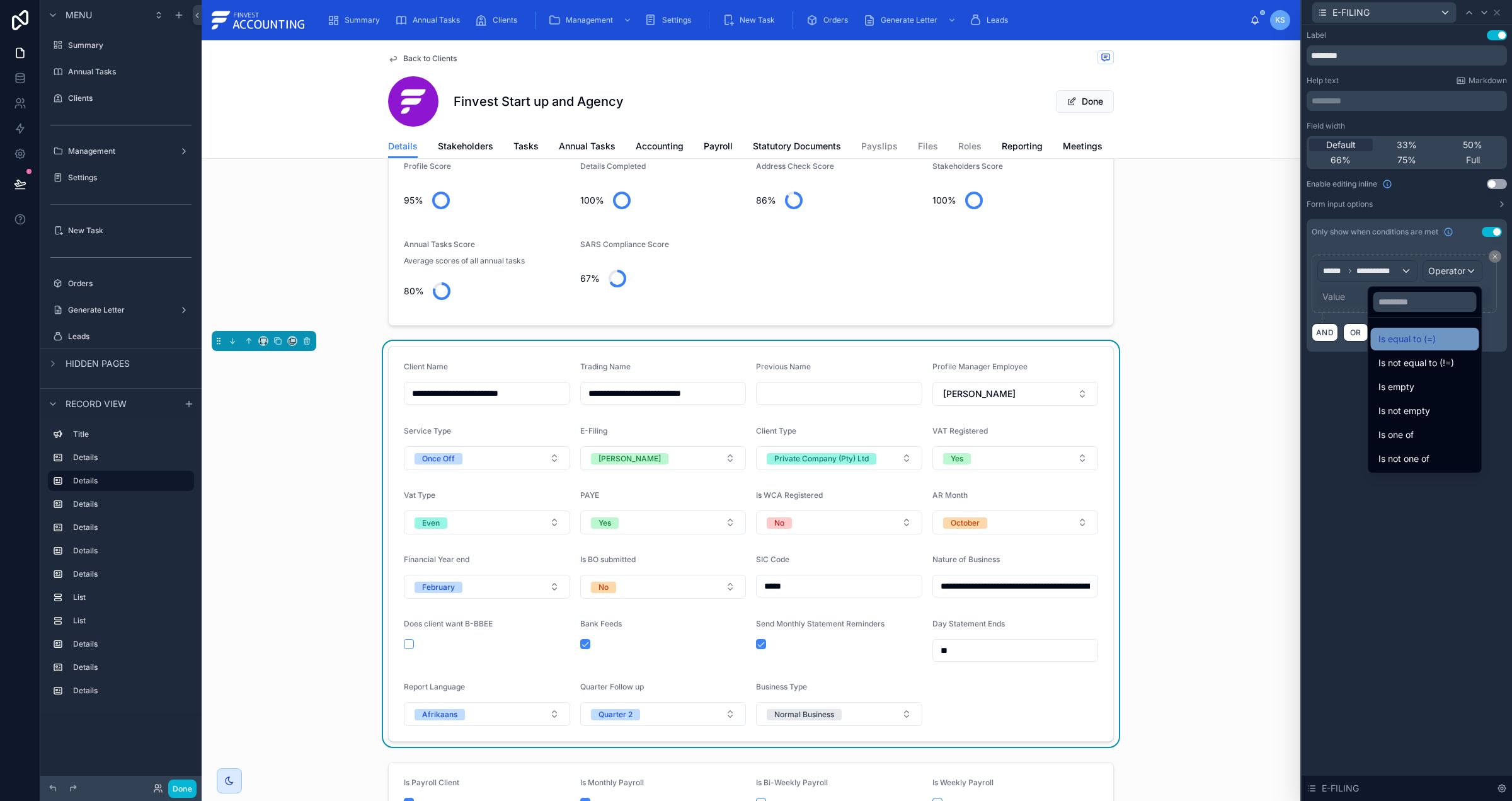
click at [1435, 330] on div "Is equal to (=)" at bounding box center [1425, 339] width 108 height 23
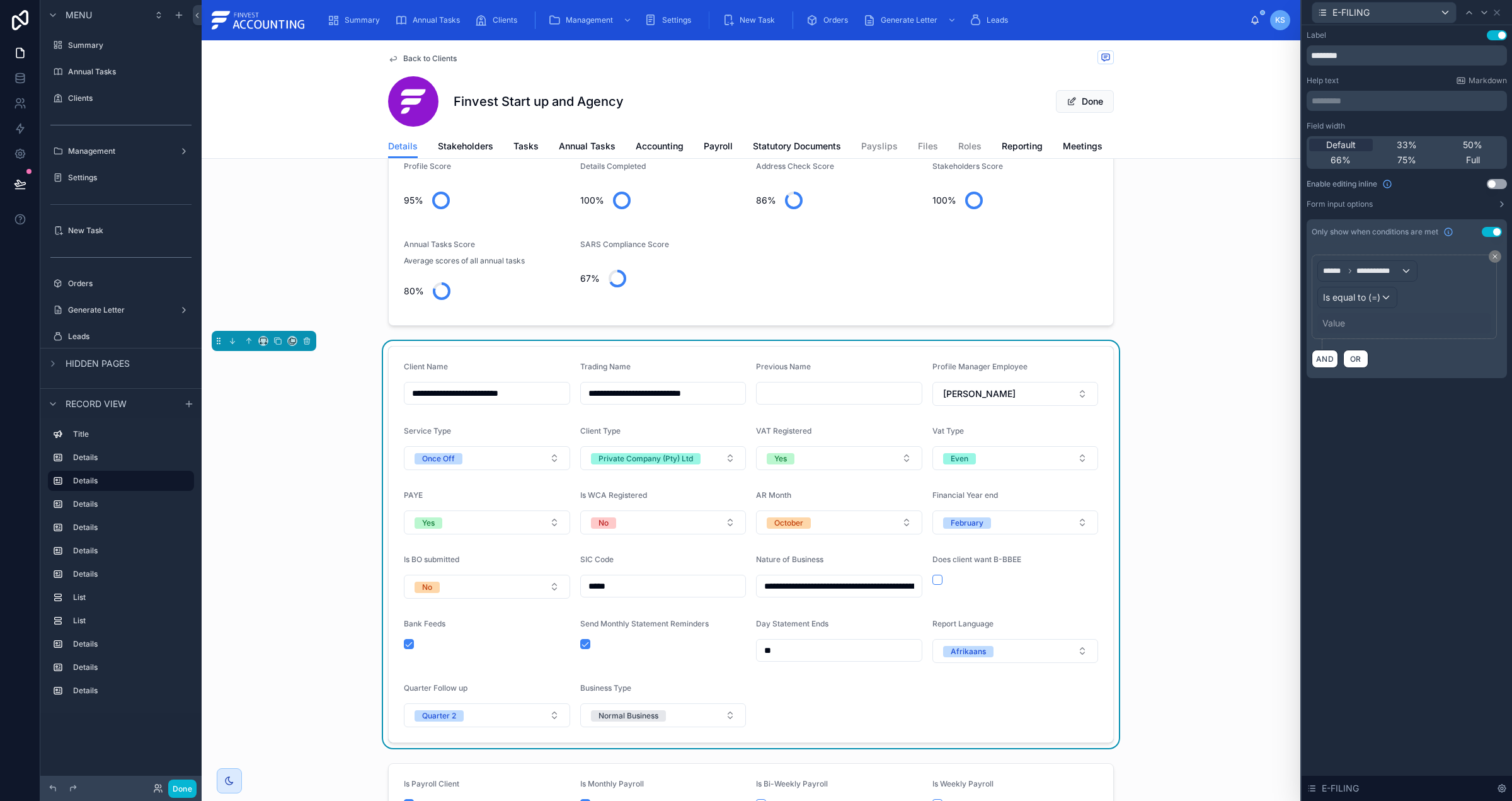
click at [1335, 324] on div "Value" at bounding box center [1333, 324] width 23 height 13
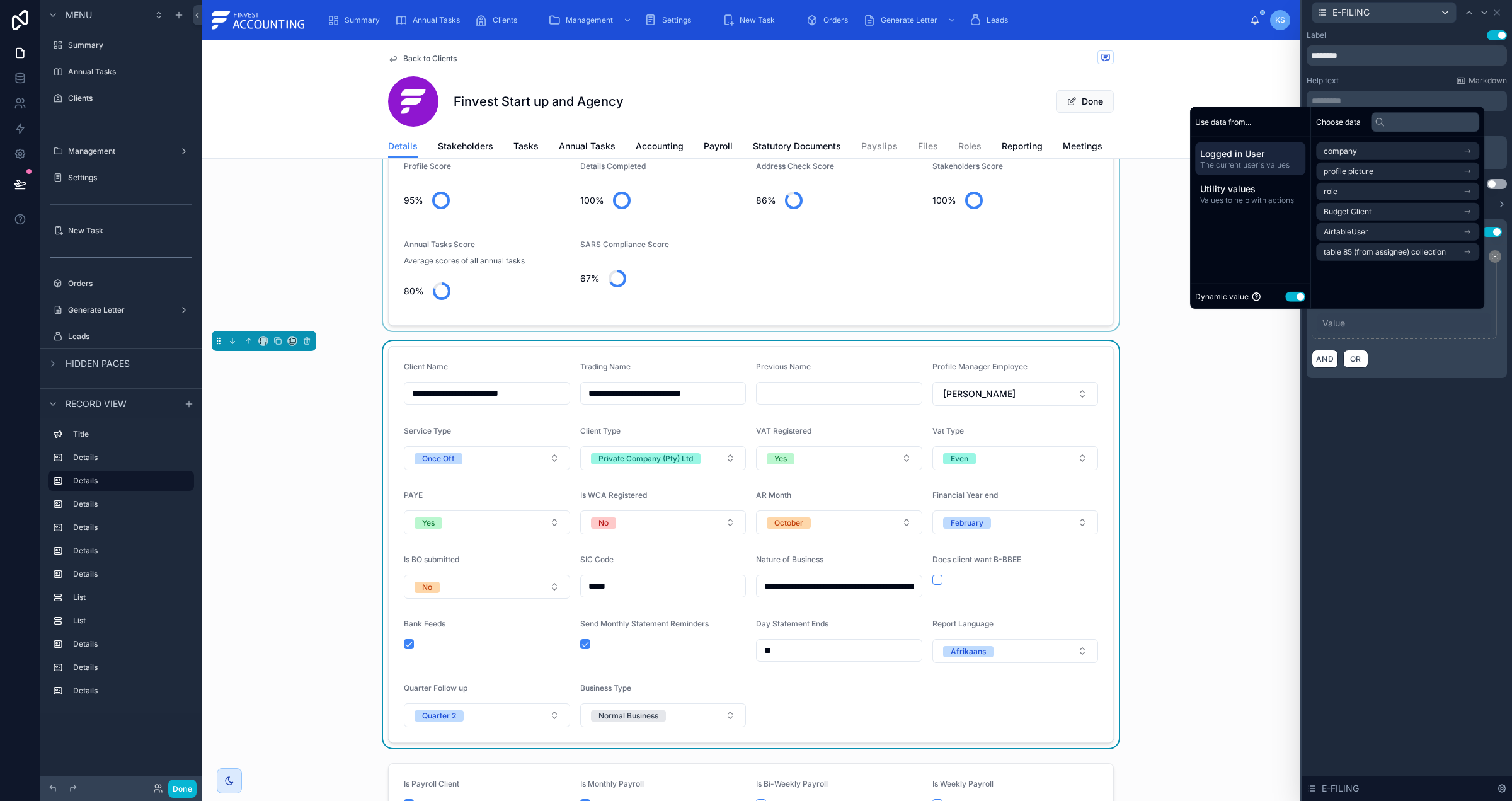
click at [1290, 300] on button "Use setting" at bounding box center [1296, 296] width 20 height 10
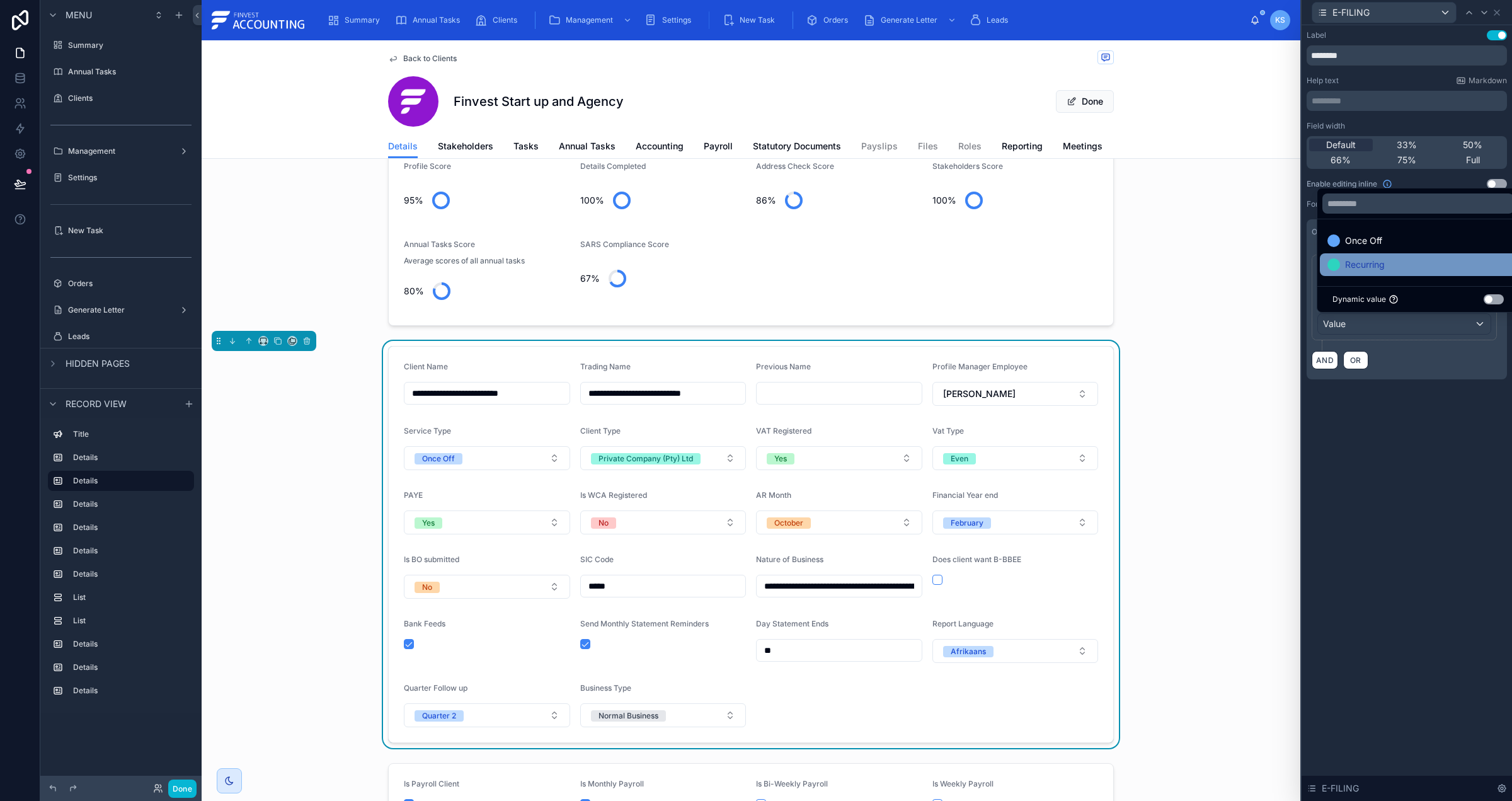
click at [1383, 269] on span "Recurring" at bounding box center [1364, 265] width 39 height 16
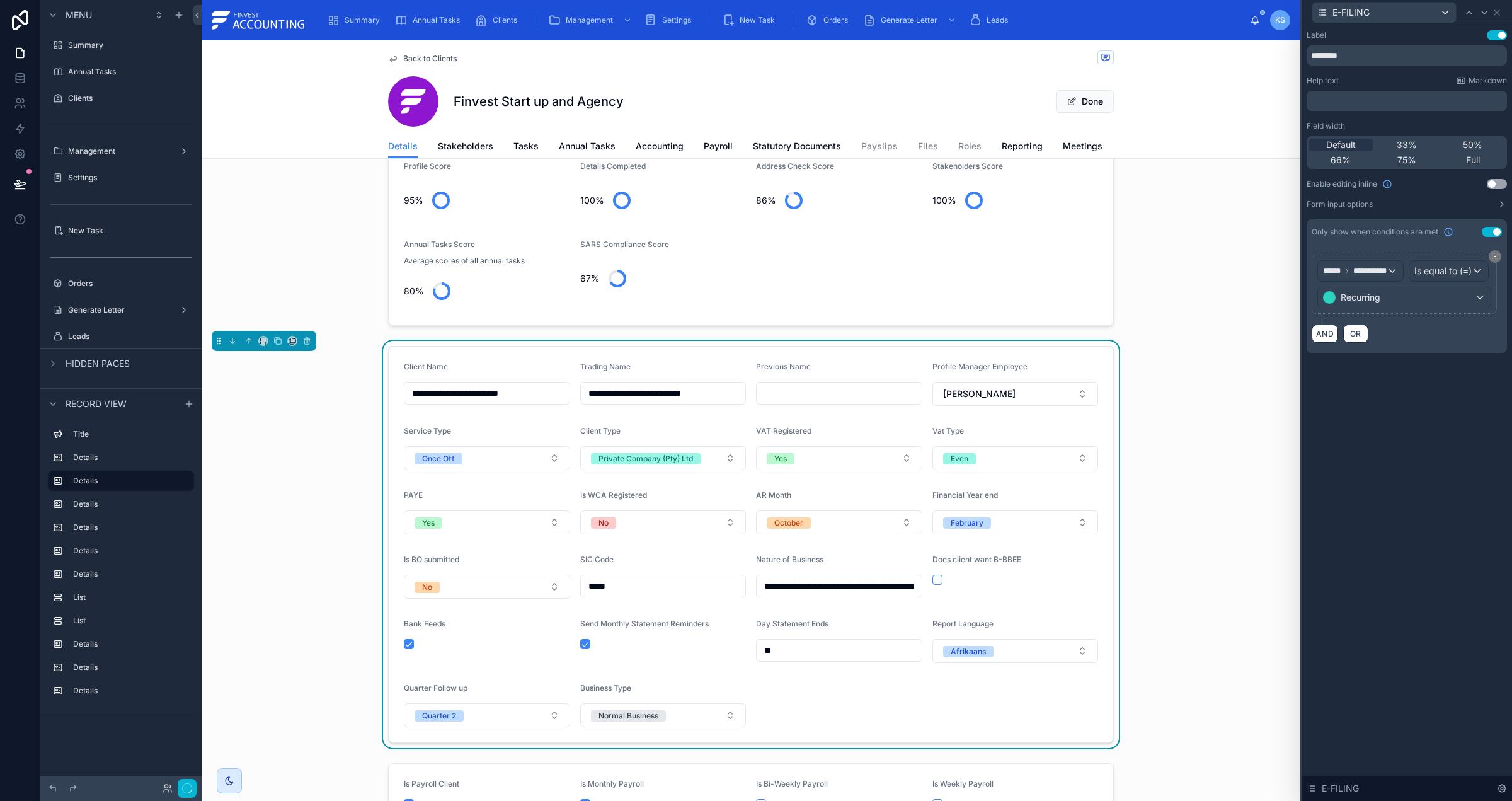
click at [1419, 383] on div "**********" at bounding box center [1408, 204] width 211 height 358
